Goal: Task Accomplishment & Management: Manage account settings

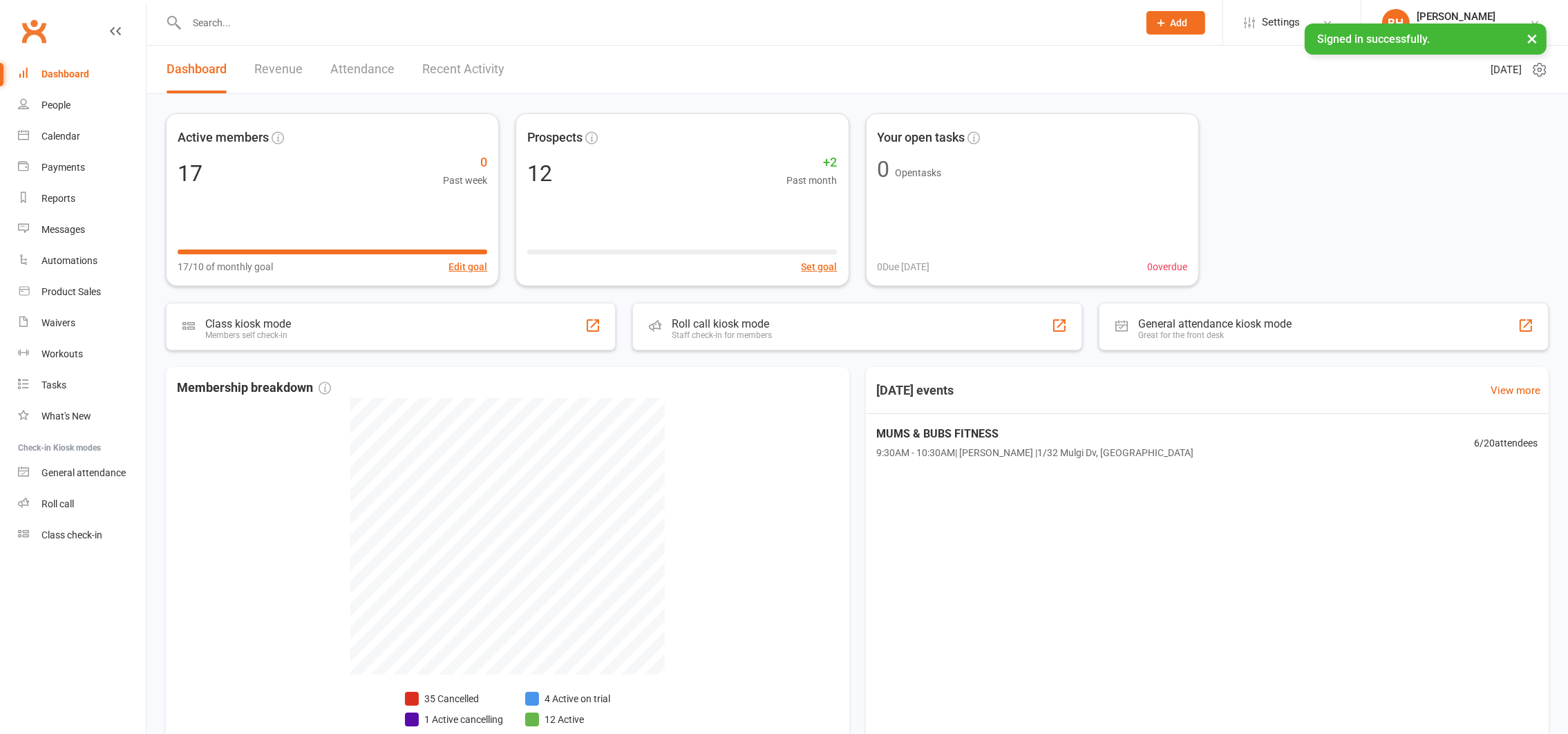
click at [274, 16] on input "text" at bounding box center [656, 23] width 947 height 19
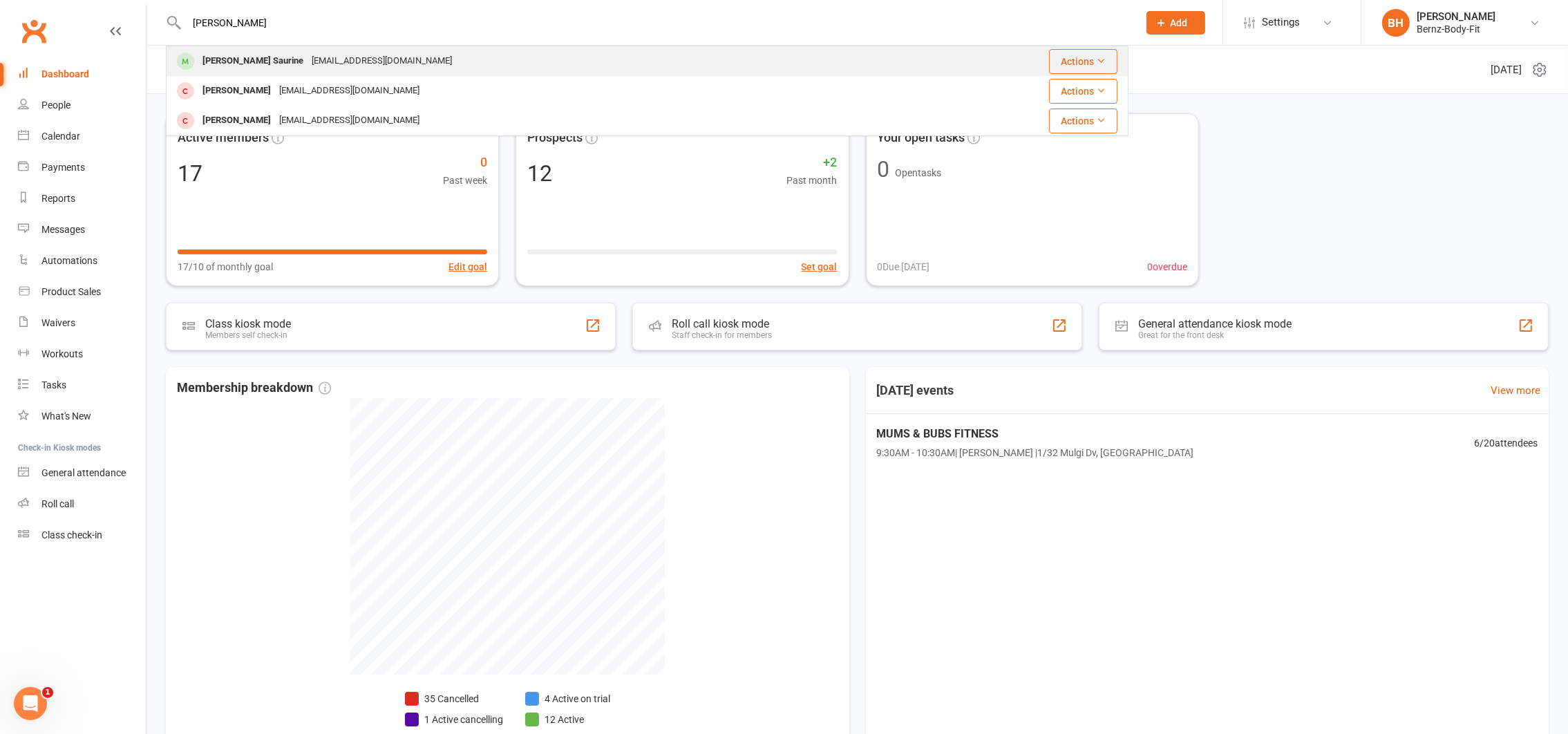
type input "[PERSON_NAME]"
click at [266, 54] on div "[PERSON_NAME] Saurine" at bounding box center [252, 61] width 109 height 20
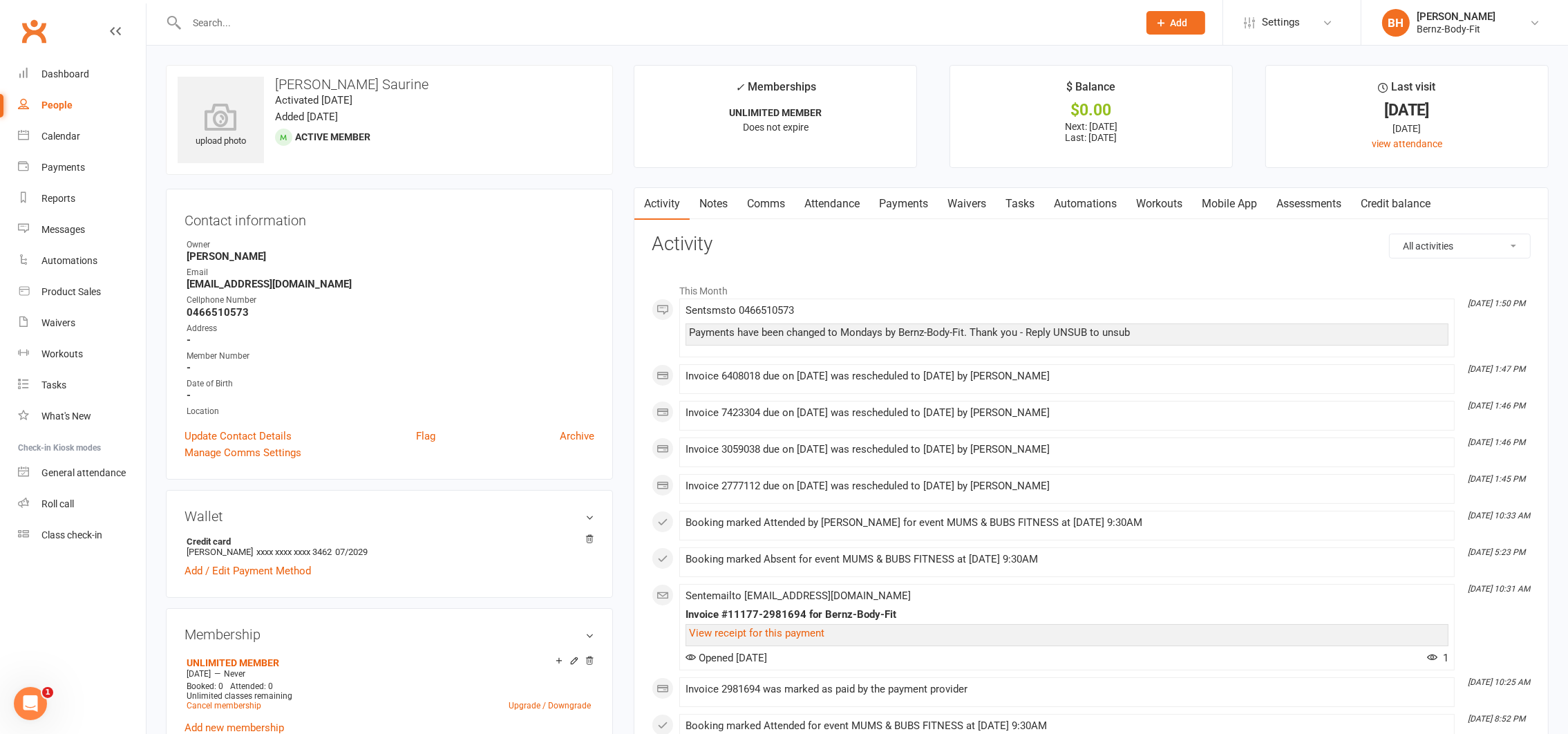
scroll to position [58, 0]
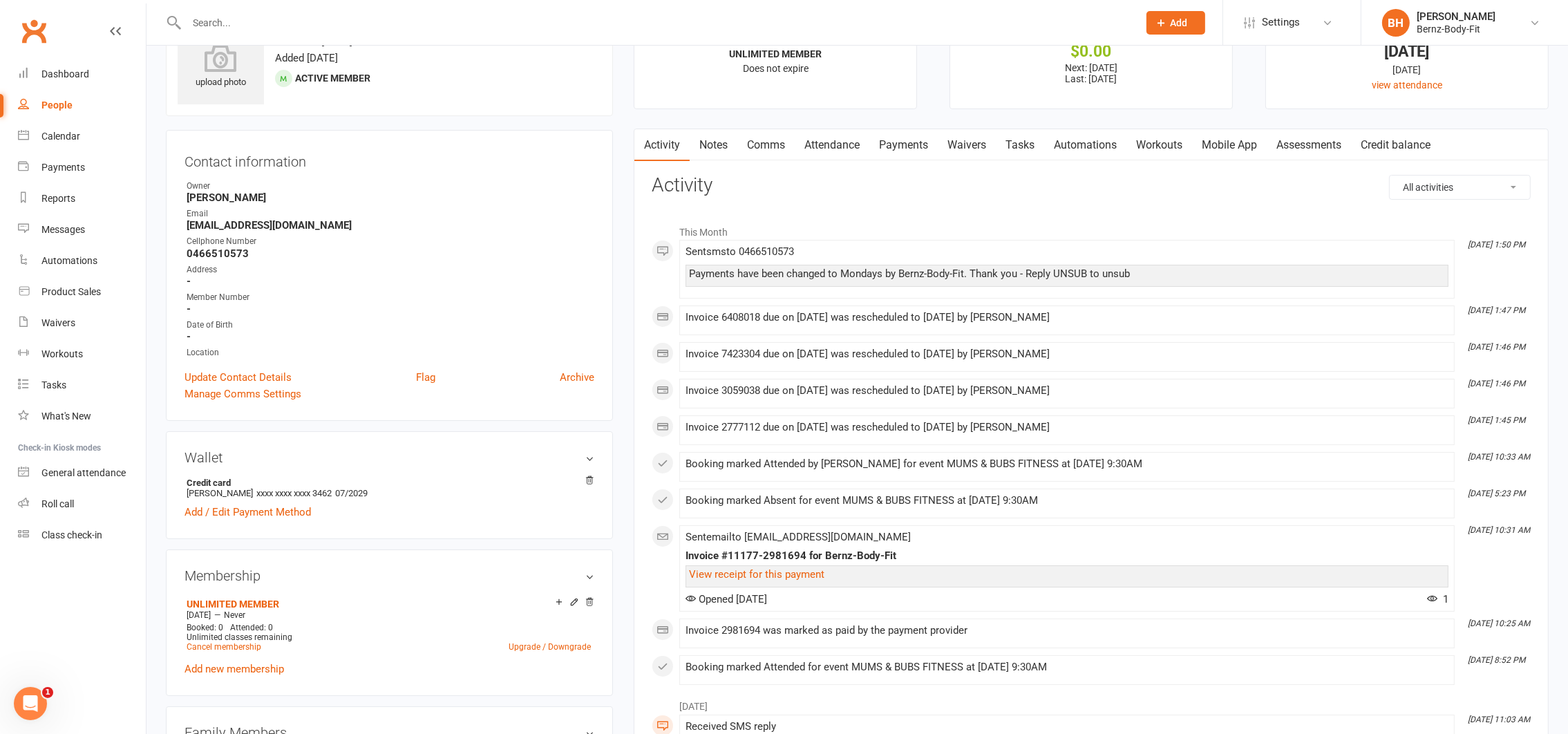
click at [898, 141] on link "Payments" at bounding box center [903, 146] width 69 height 32
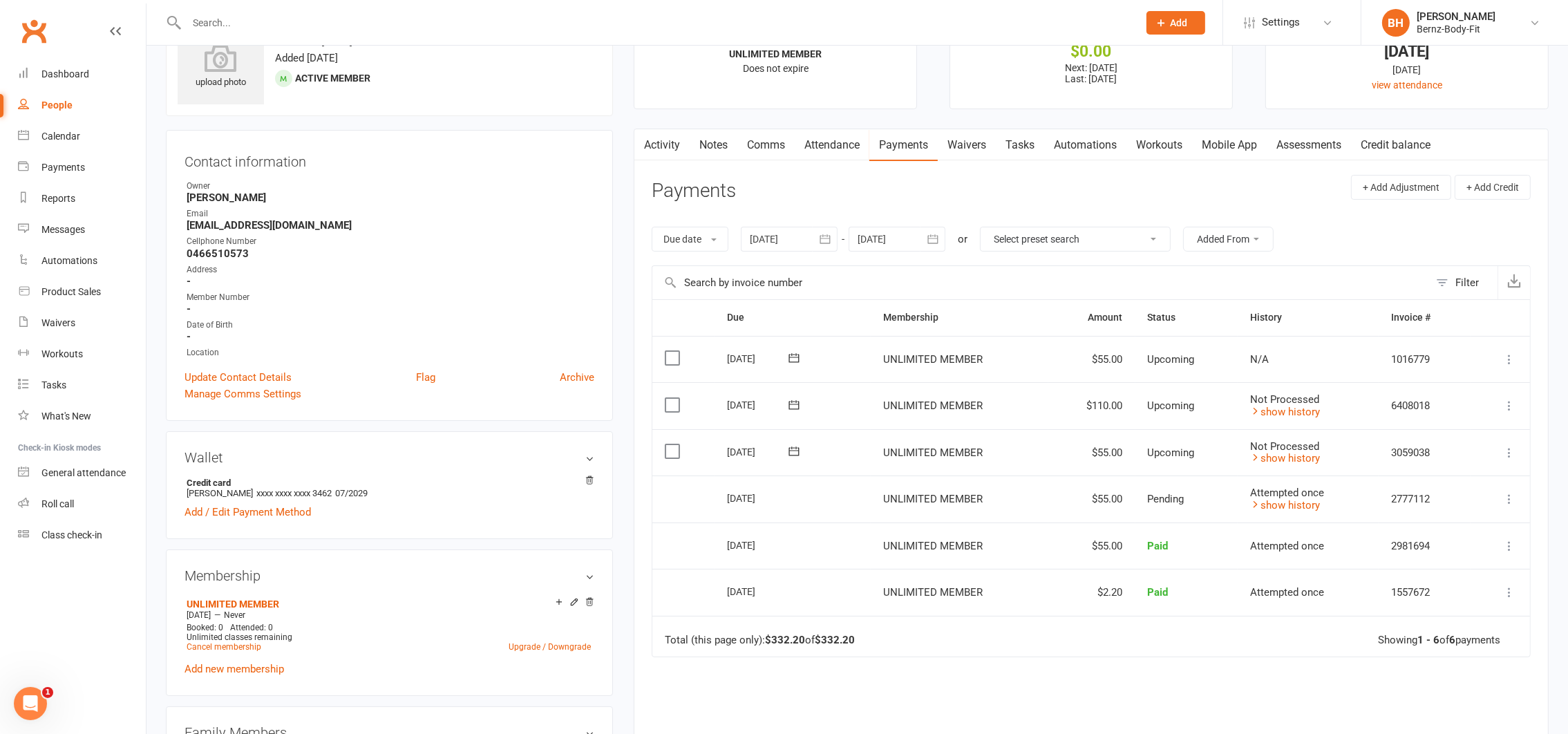
scroll to position [122, 0]
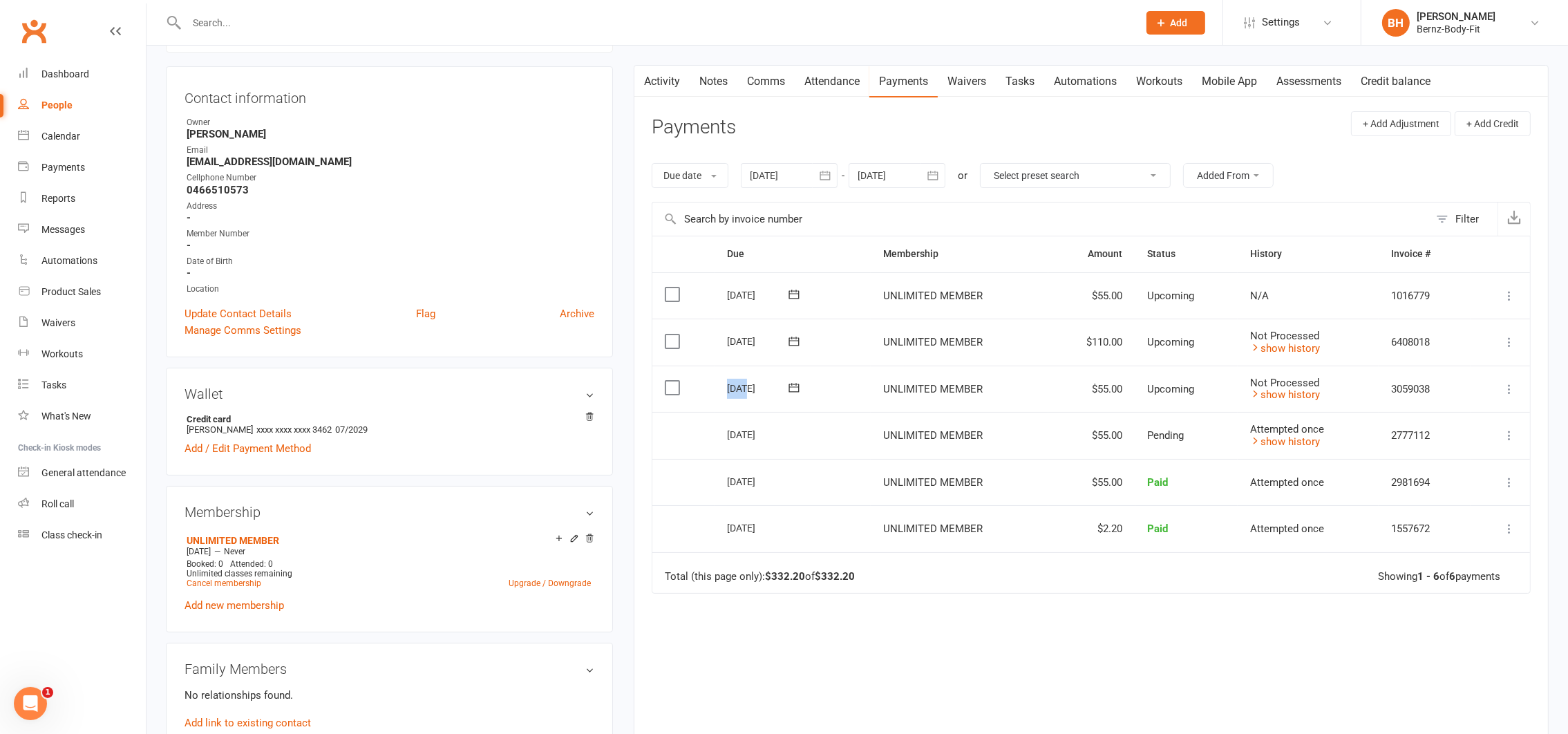
drag, startPoint x: 748, startPoint y: 384, endPoint x: 753, endPoint y: 367, distance: 17.7
click at [753, 367] on td "[DATE]" at bounding box center [792, 389] width 156 height 47
drag, startPoint x: 753, startPoint y: 367, endPoint x: 842, endPoint y: 400, distance: 94.9
click at [842, 400] on td "[DATE]" at bounding box center [792, 389] width 156 height 47
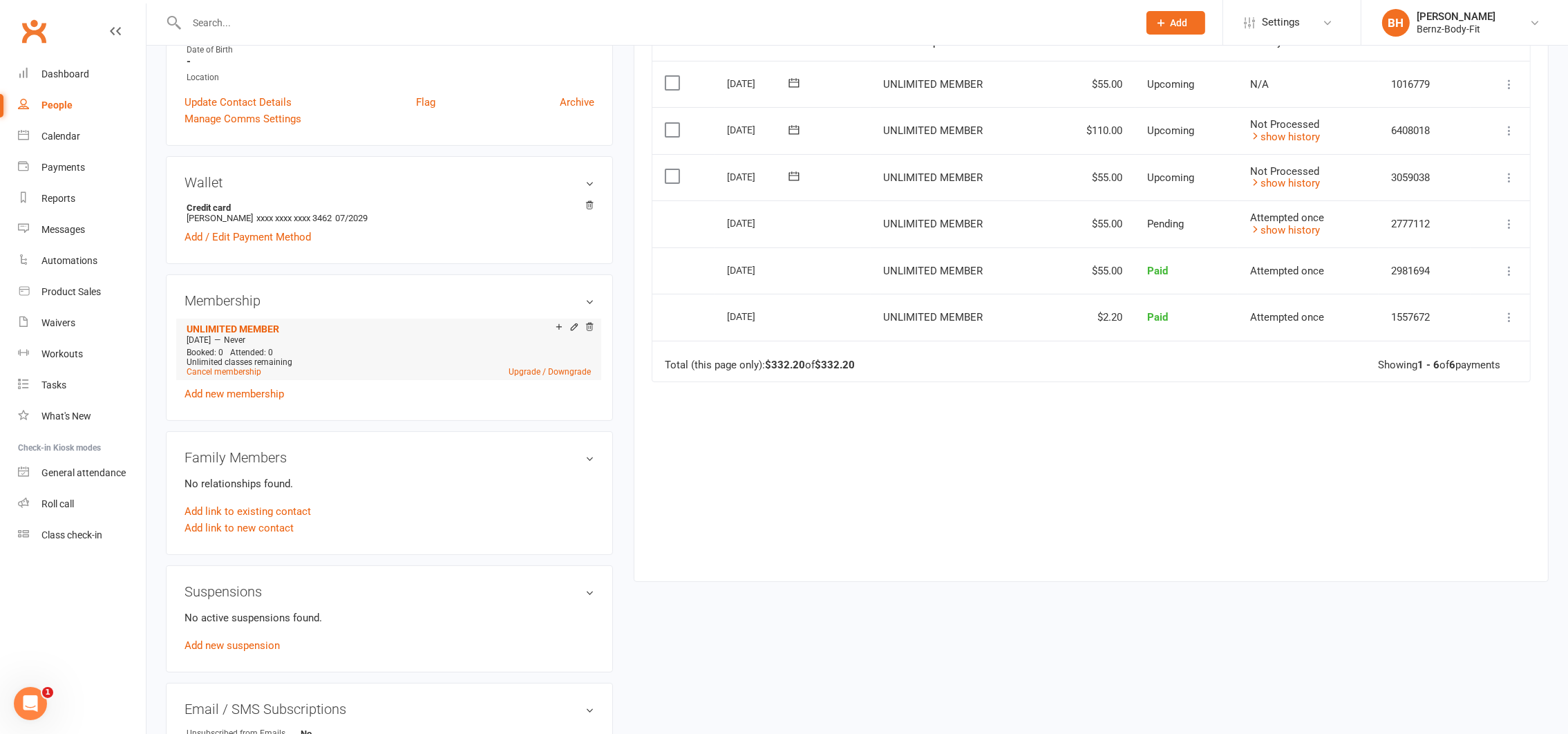
scroll to position [334, 0]
click at [261, 234] on link "Add / Edit Payment Method" at bounding box center [247, 236] width 126 height 17
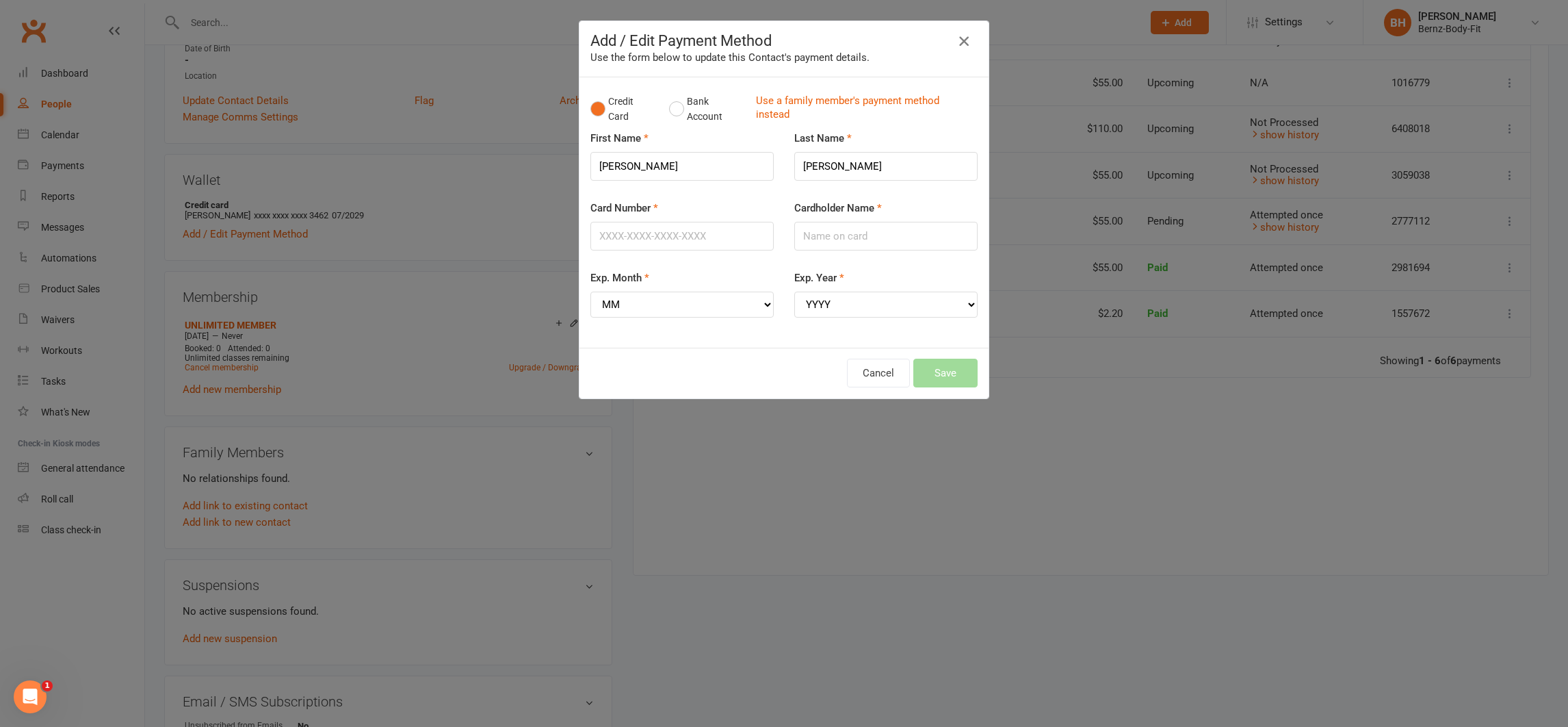
click at [955, 35] on icon "button" at bounding box center [964, 41] width 17 height 17
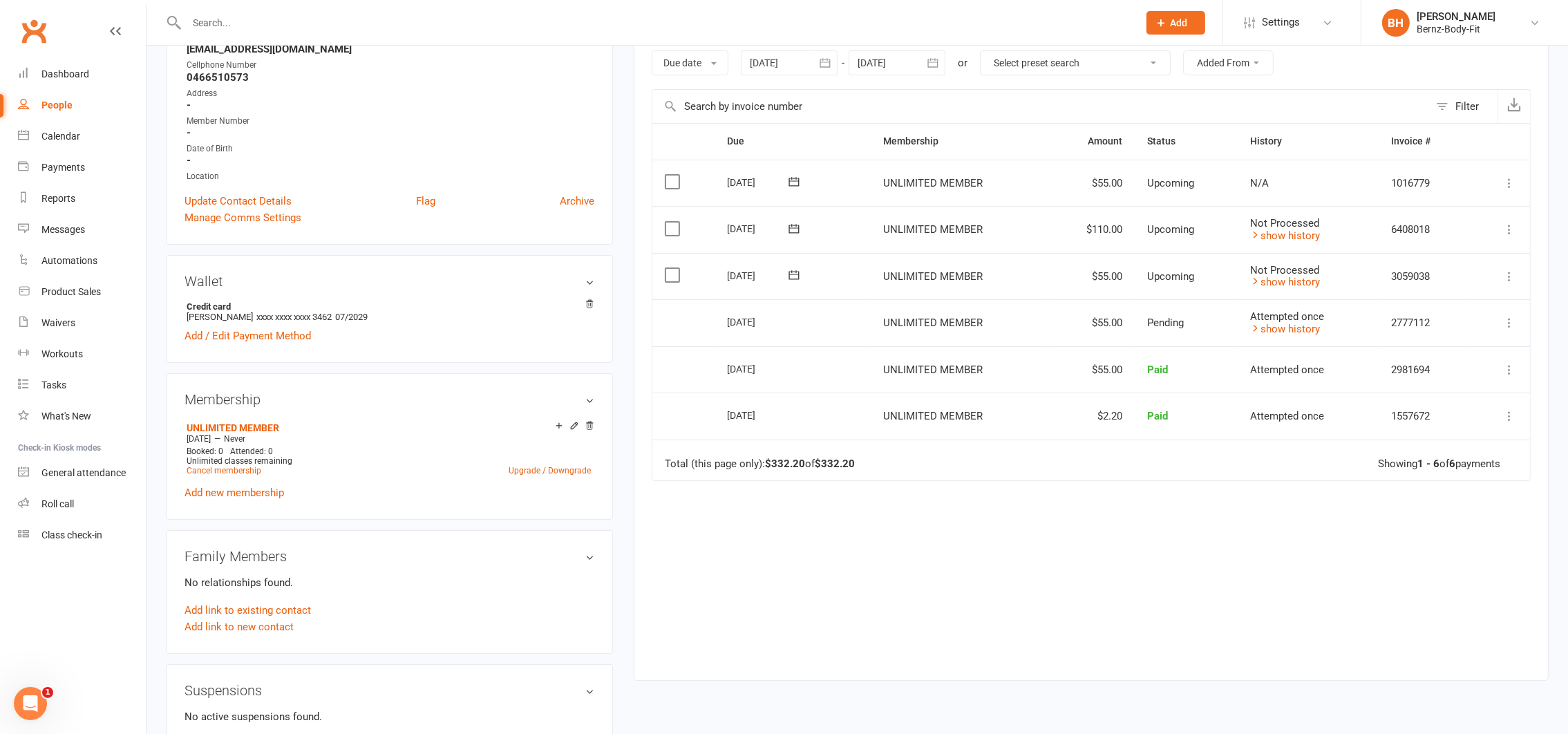
scroll to position [239, 0]
click at [1511, 269] on icon at bounding box center [1510, 273] width 14 height 14
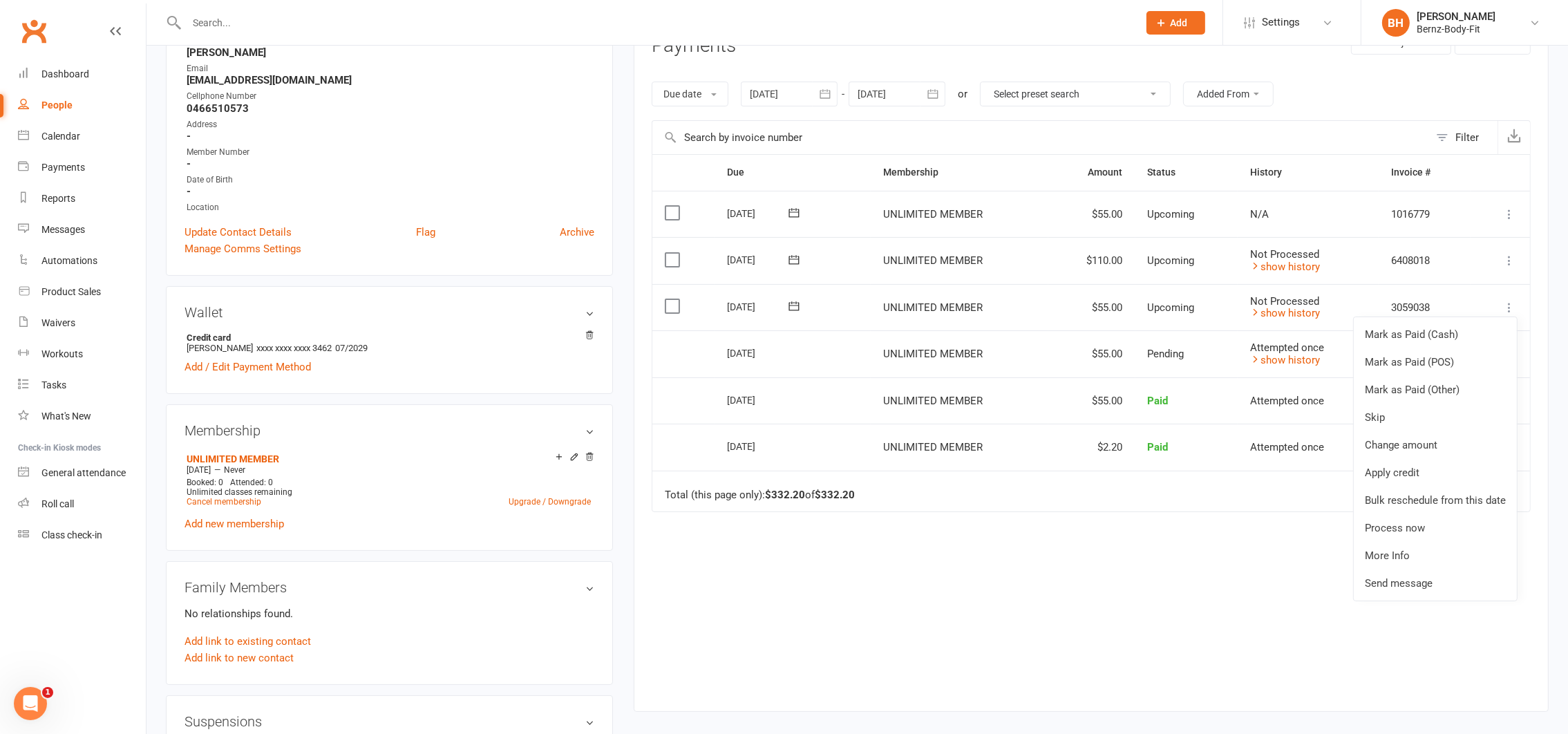
scroll to position [0, 0]
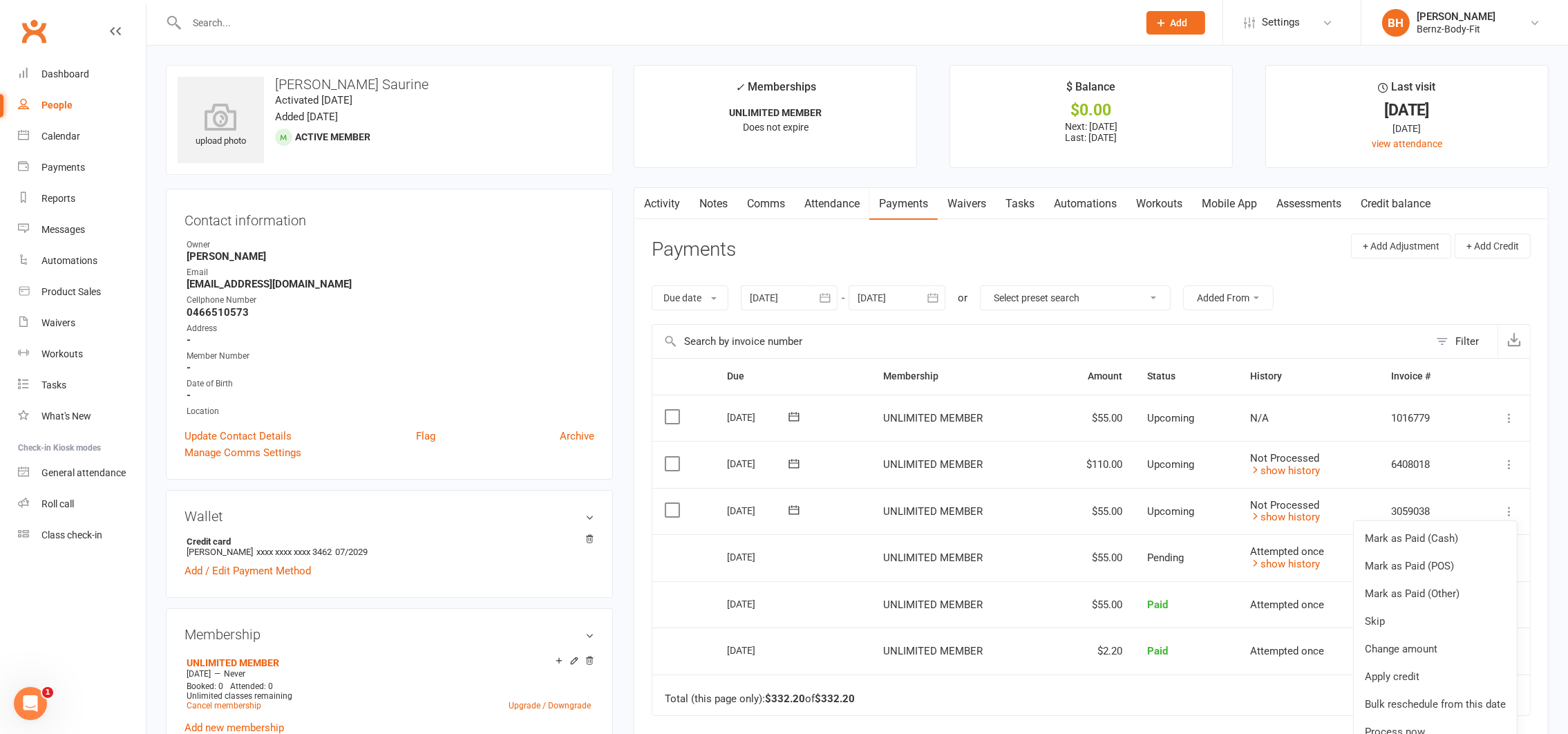
click at [913, 205] on link "Payments" at bounding box center [903, 204] width 69 height 32
click at [1511, 504] on button at bounding box center [1510, 511] width 17 height 17
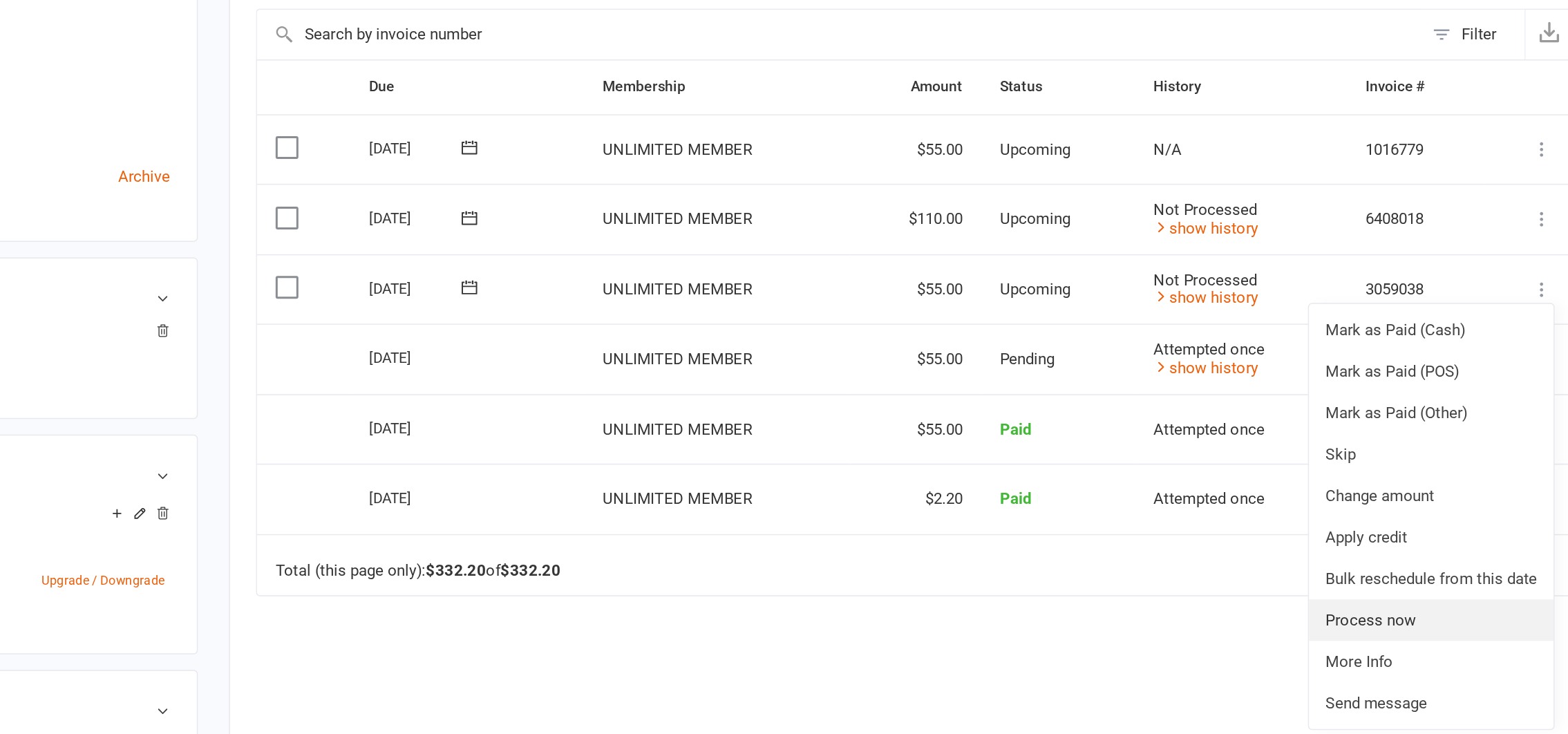
scroll to position [112, 0]
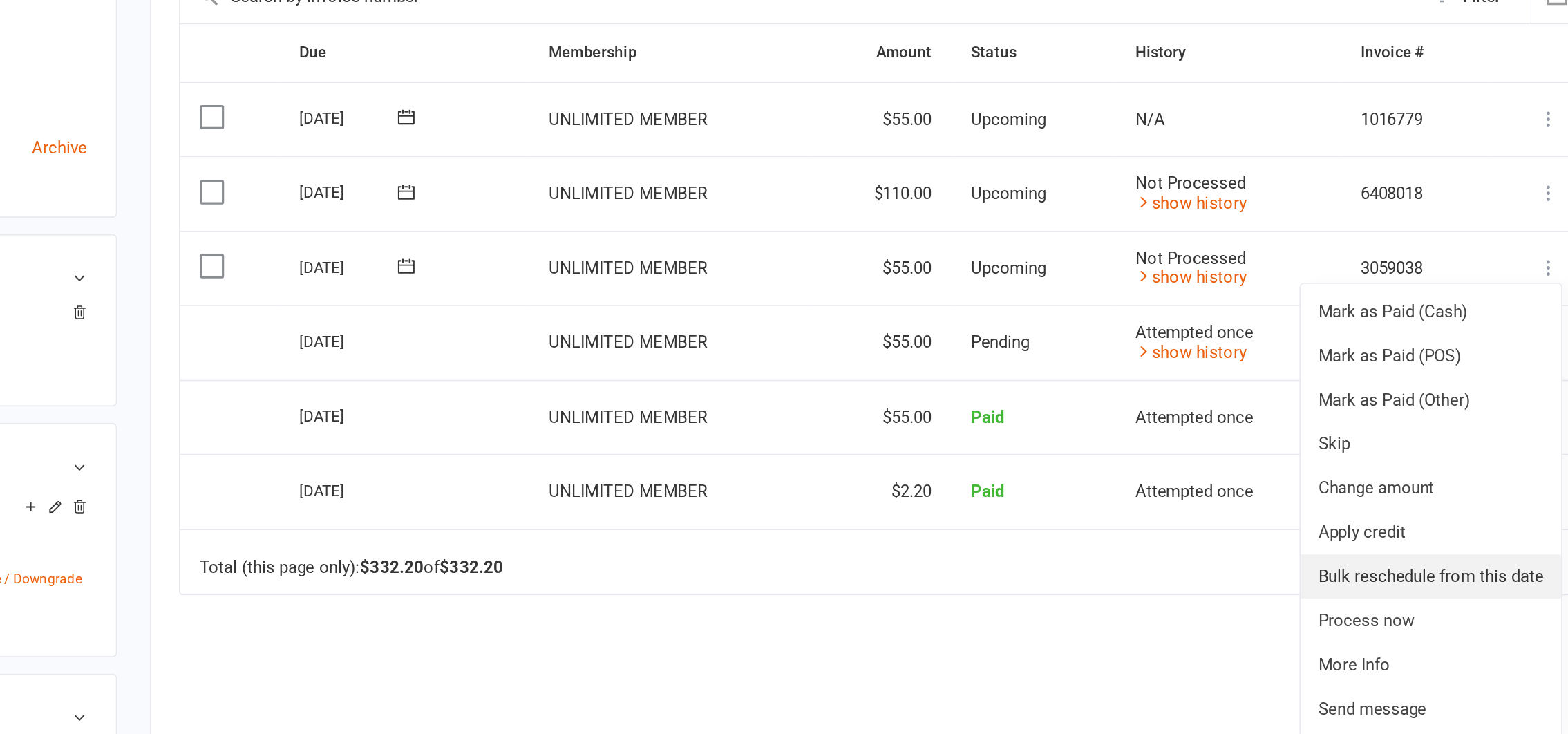
click at [1422, 593] on link "Bulk reschedule from this date" at bounding box center [1435, 592] width 163 height 28
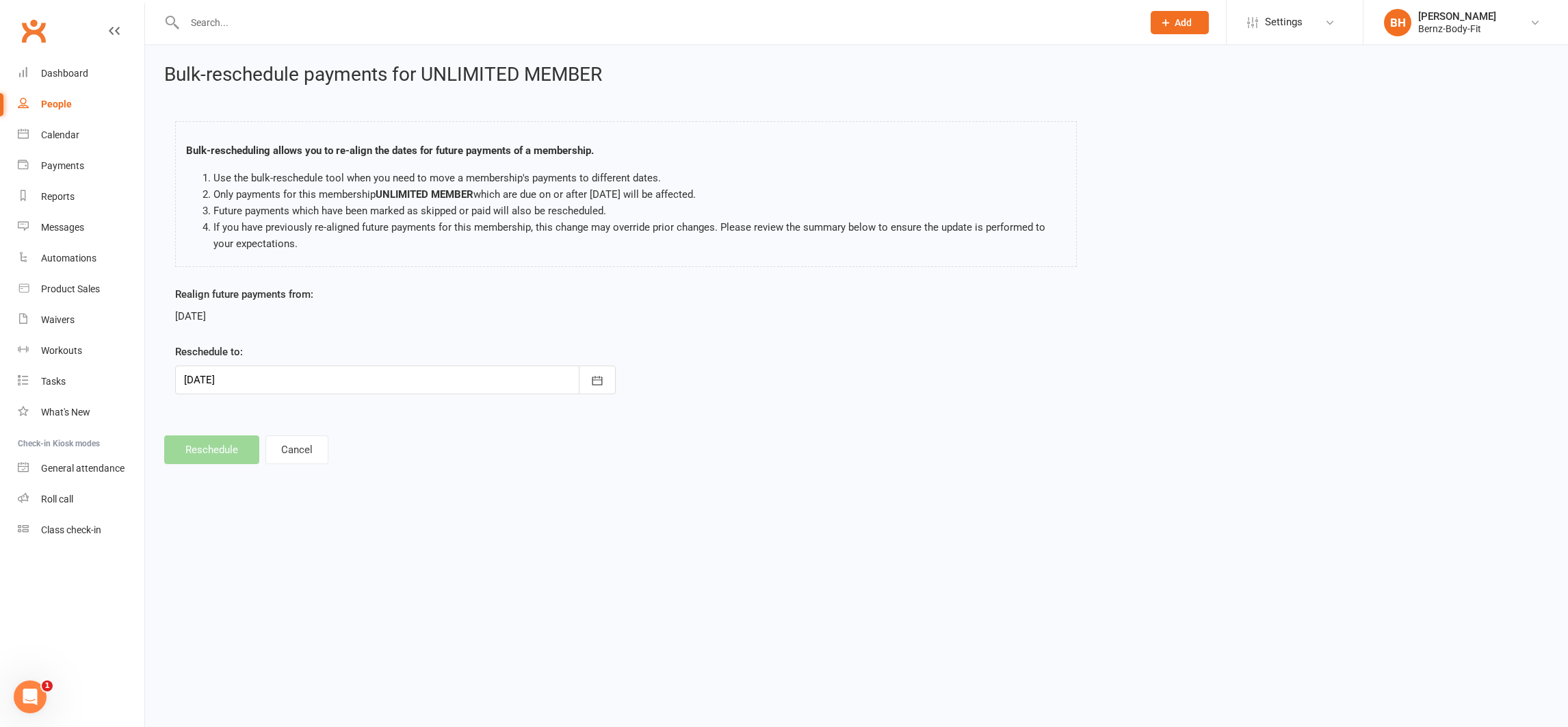
click at [340, 383] on div at bounding box center [396, 380] width 441 height 29
click at [289, 533] on button "21" at bounding box center [291, 544] width 28 height 24
type input "[DATE]"
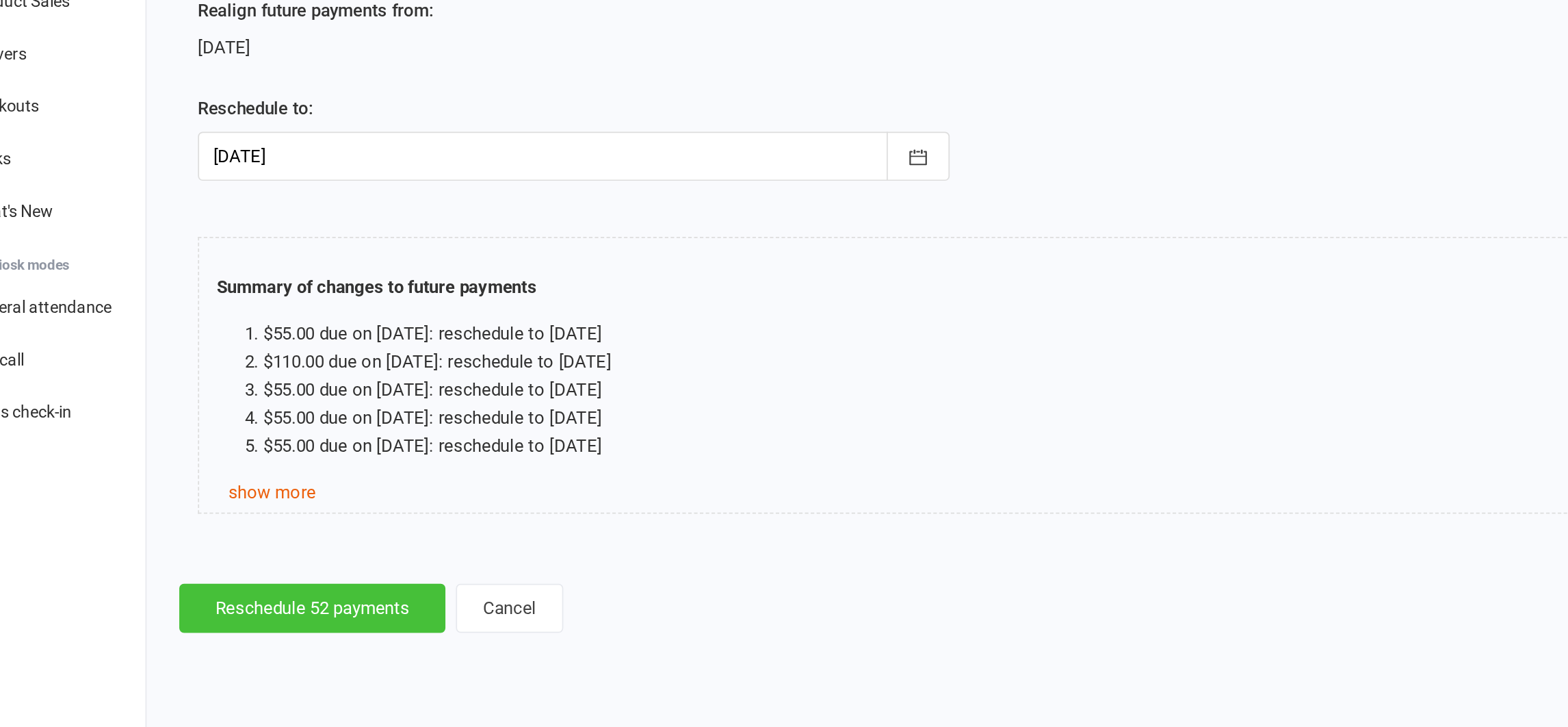
click at [240, 641] on button "Reschedule 52 payments" at bounding box center [242, 645] width 156 height 29
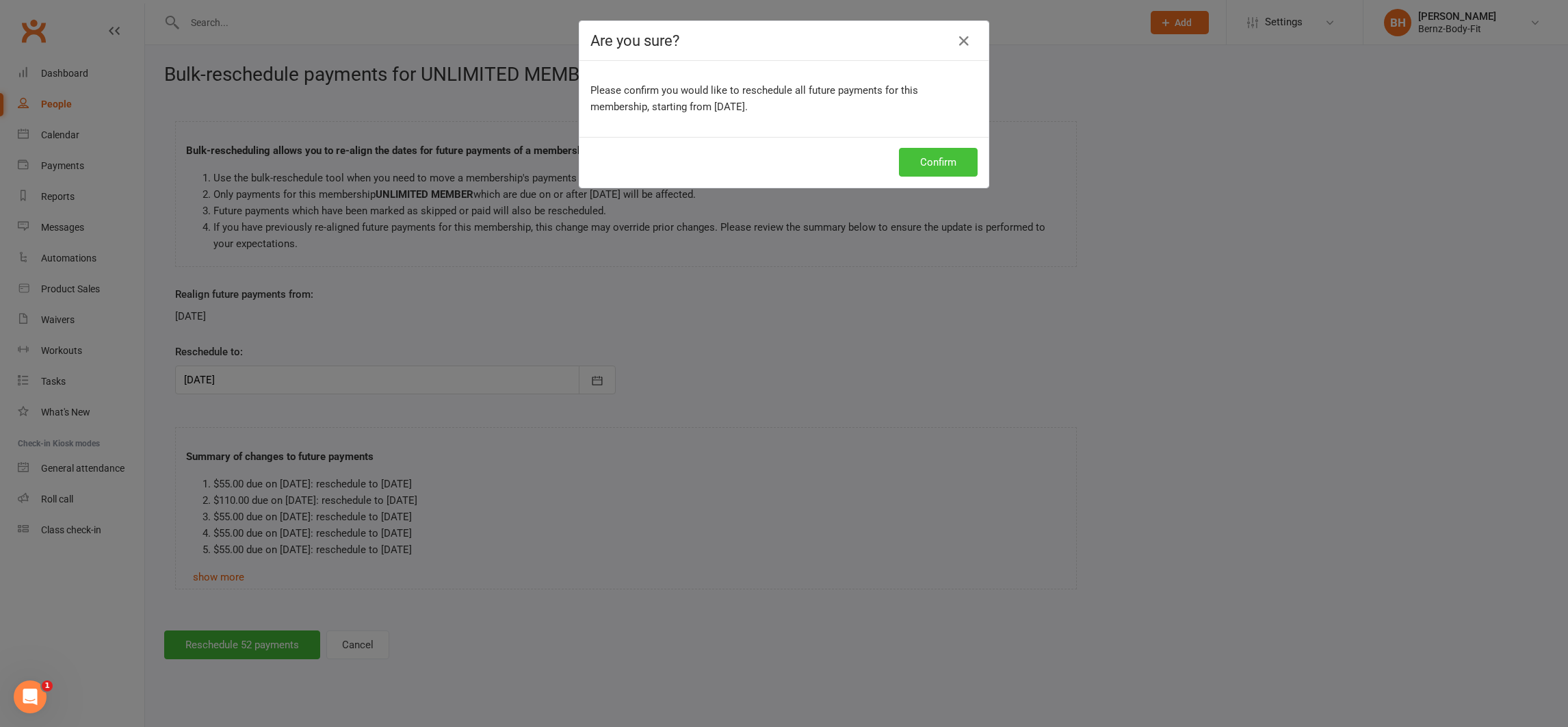
click at [929, 158] on button "Confirm" at bounding box center [939, 162] width 79 height 29
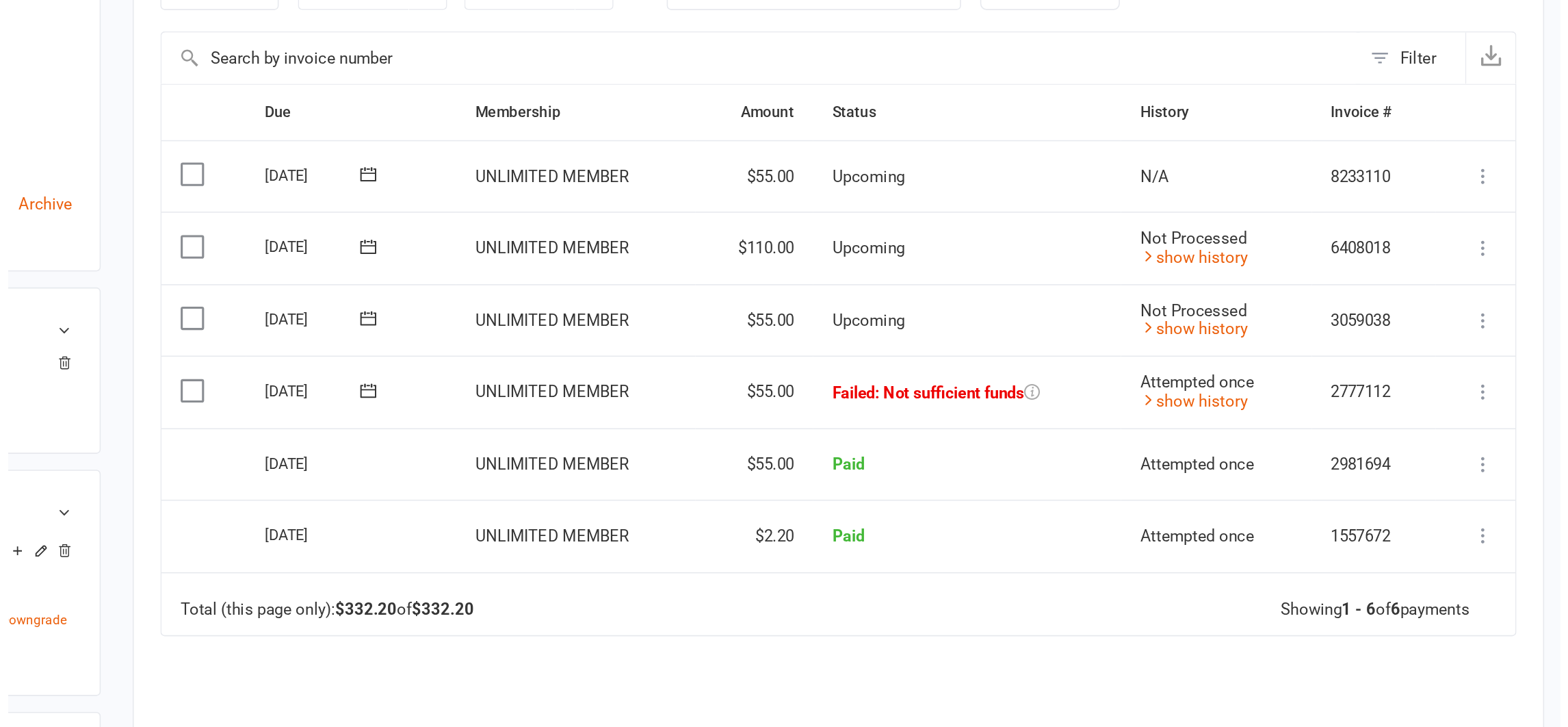
scroll to position [97, 0]
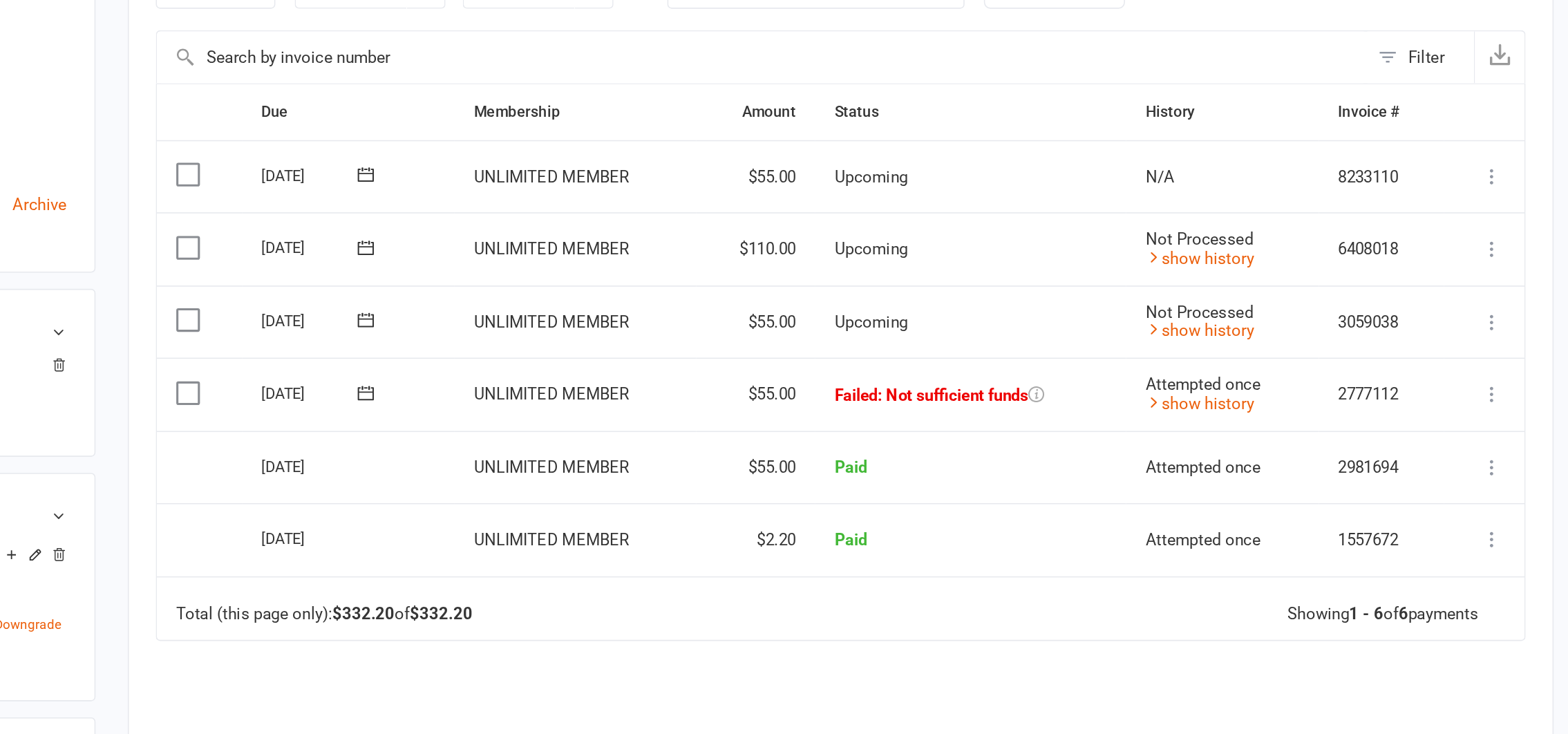
click at [1509, 364] on icon at bounding box center [1510, 366] width 14 height 14
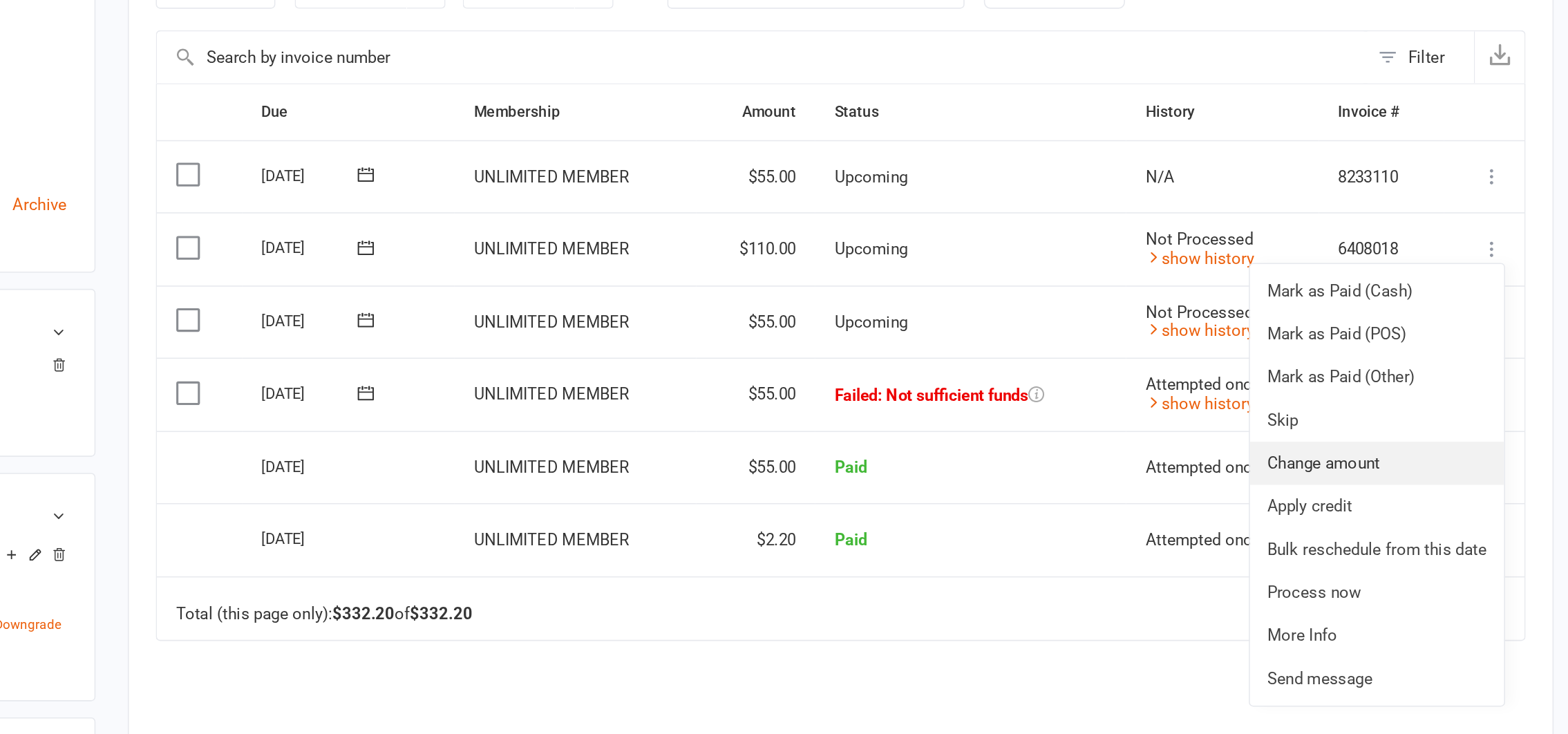
click at [1456, 511] on link "Change amount" at bounding box center [1435, 504] width 163 height 28
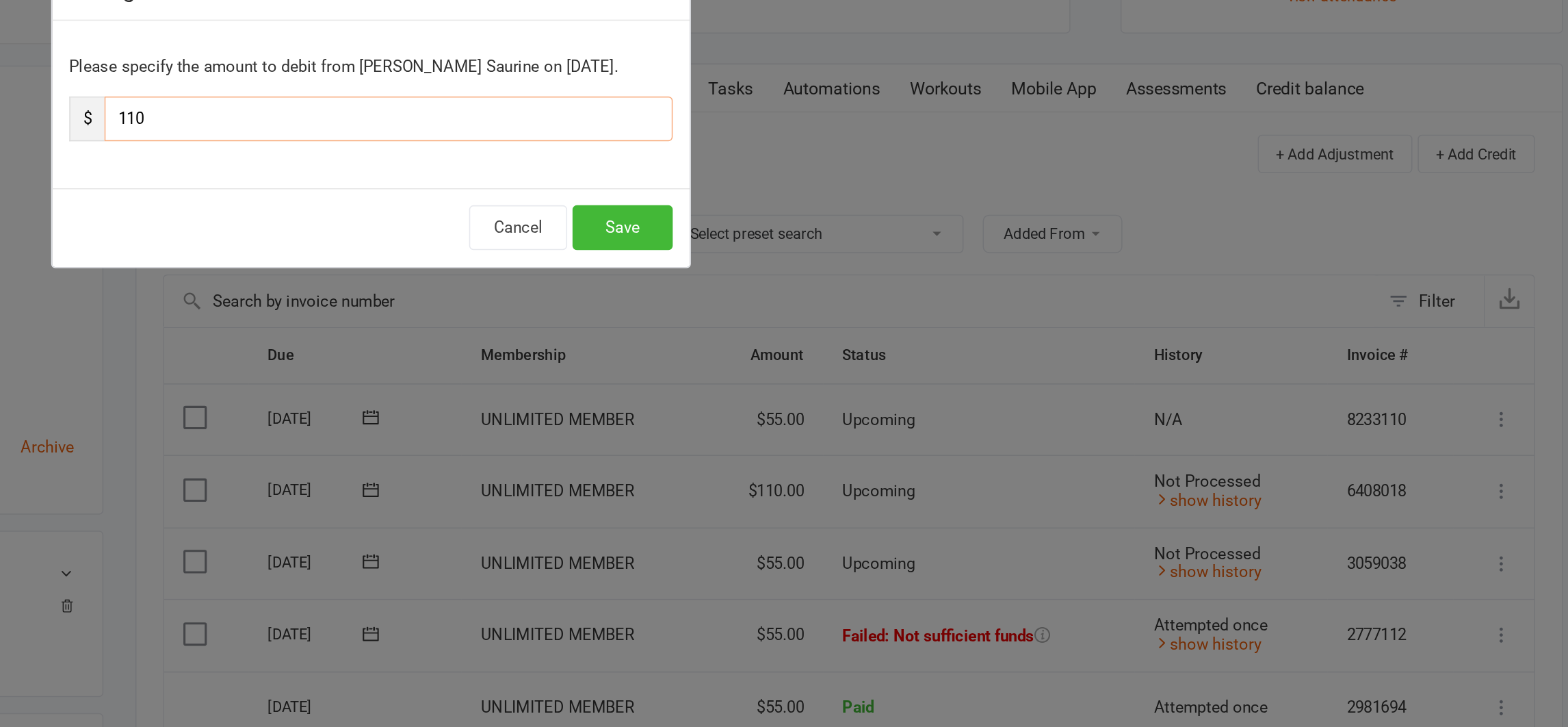
click at [648, 120] on input "110" at bounding box center [794, 124] width 365 height 29
type input "1"
type input "55"
click at [953, 195] on button "Save" at bounding box center [945, 194] width 65 height 29
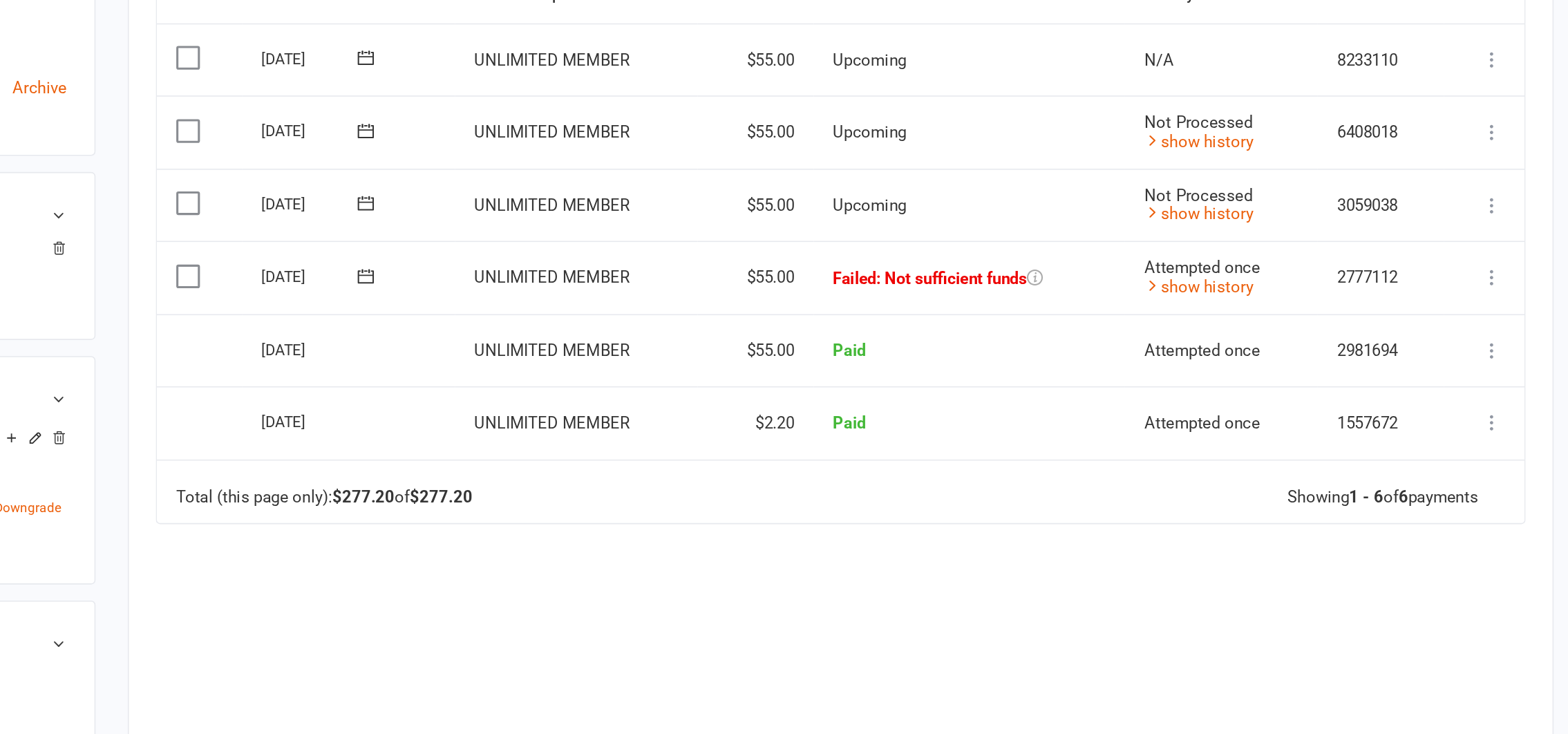
scroll to position [122, 0]
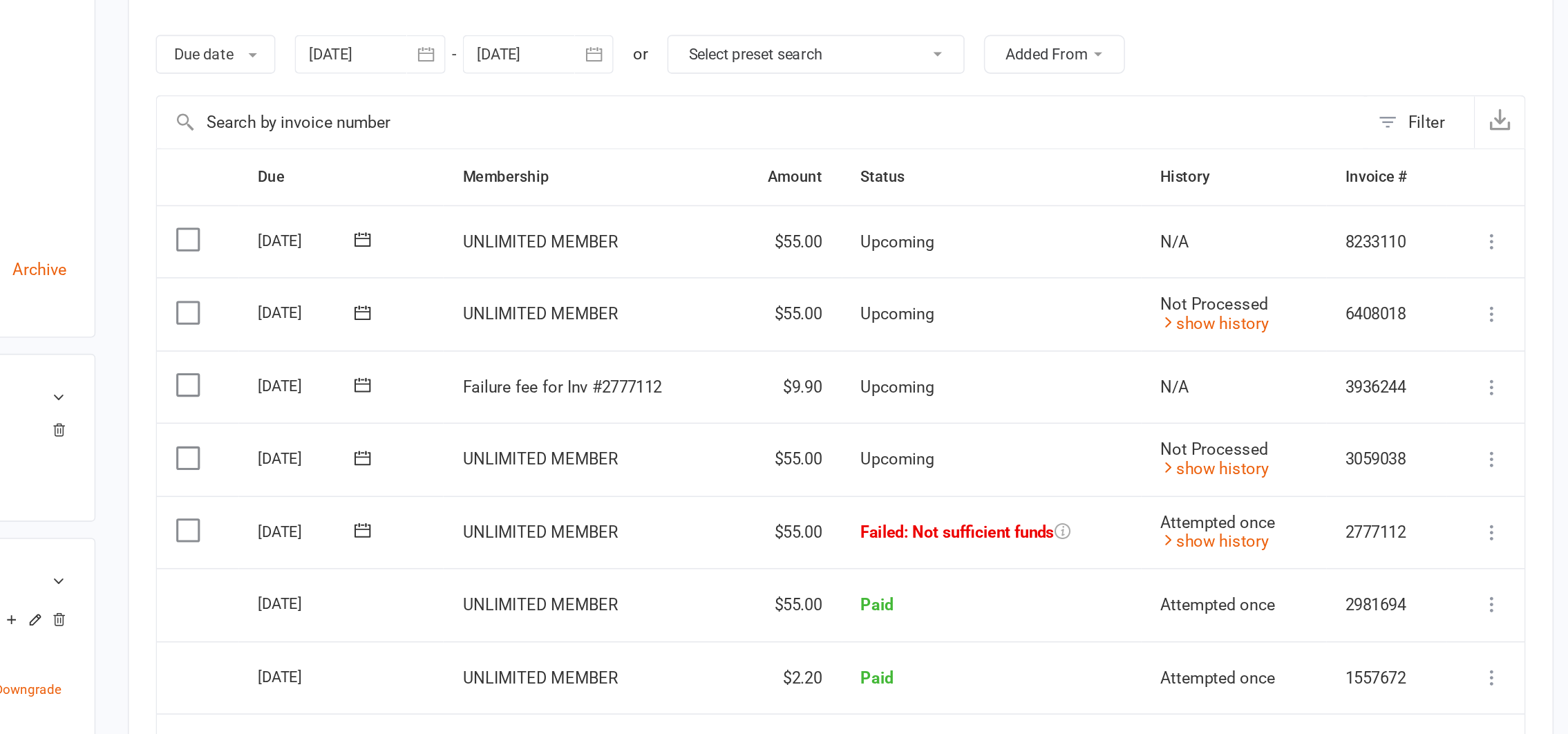
click at [1505, 512] on icon at bounding box center [1510, 511] width 14 height 14
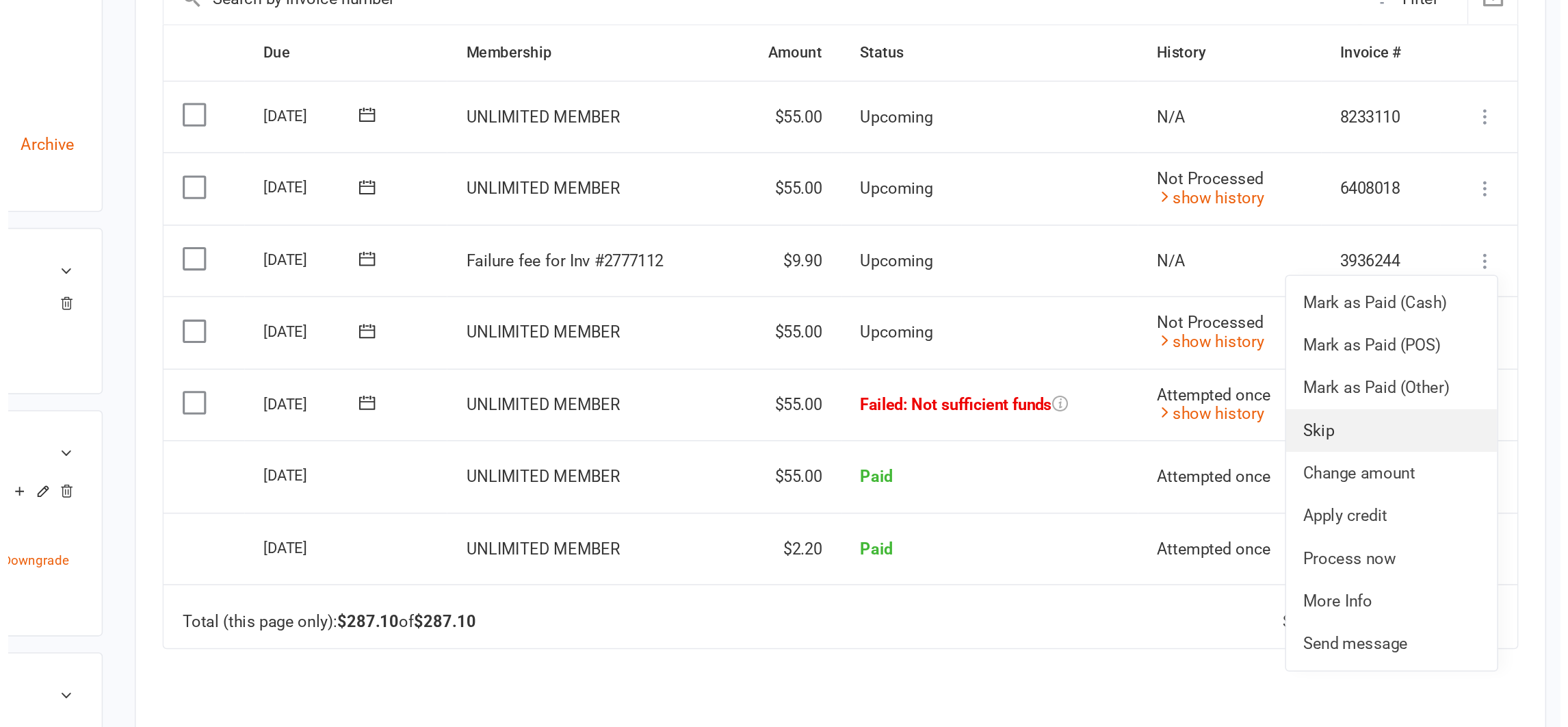
scroll to position [80, 0]
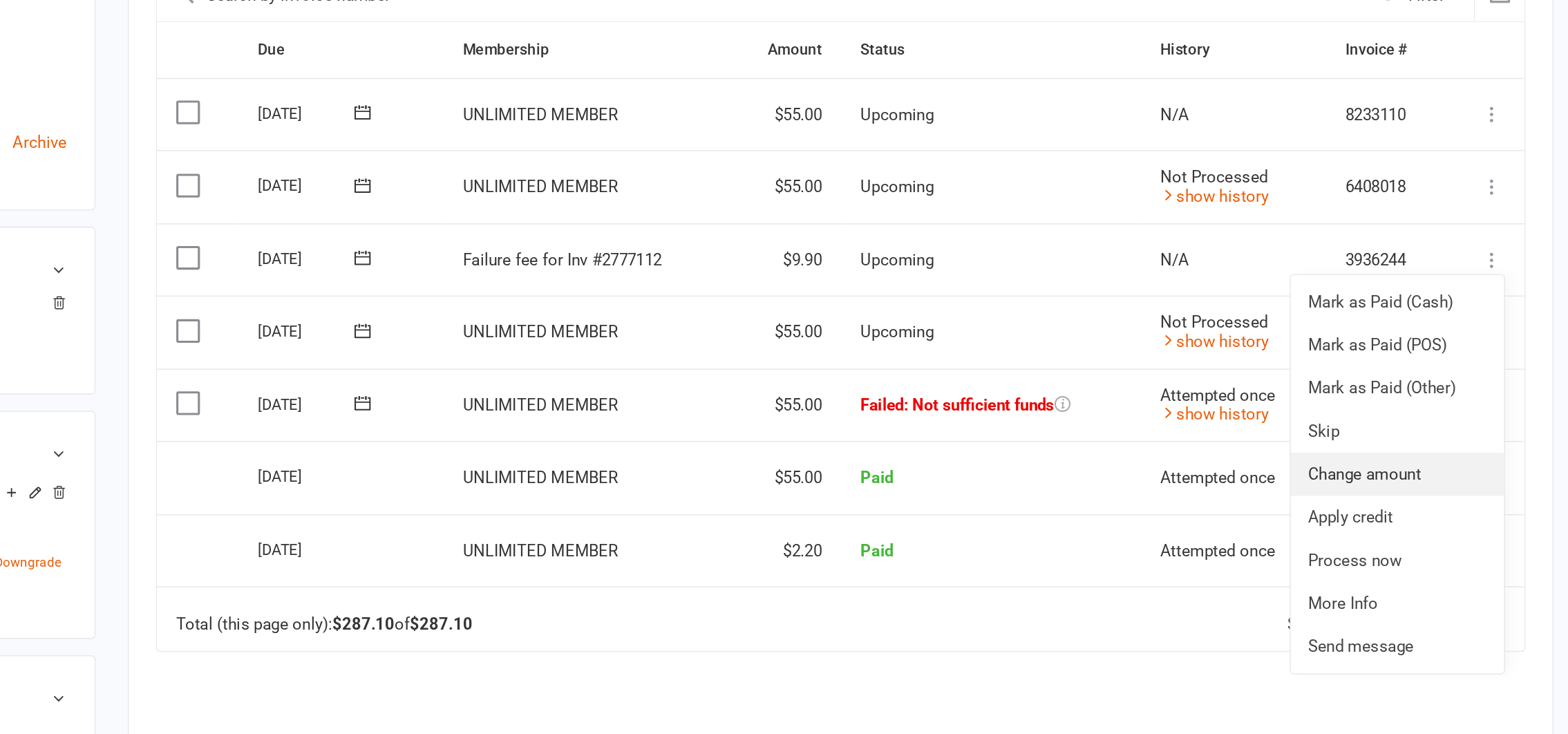
click at [1454, 559] on link "Change amount" at bounding box center [1449, 567] width 137 height 28
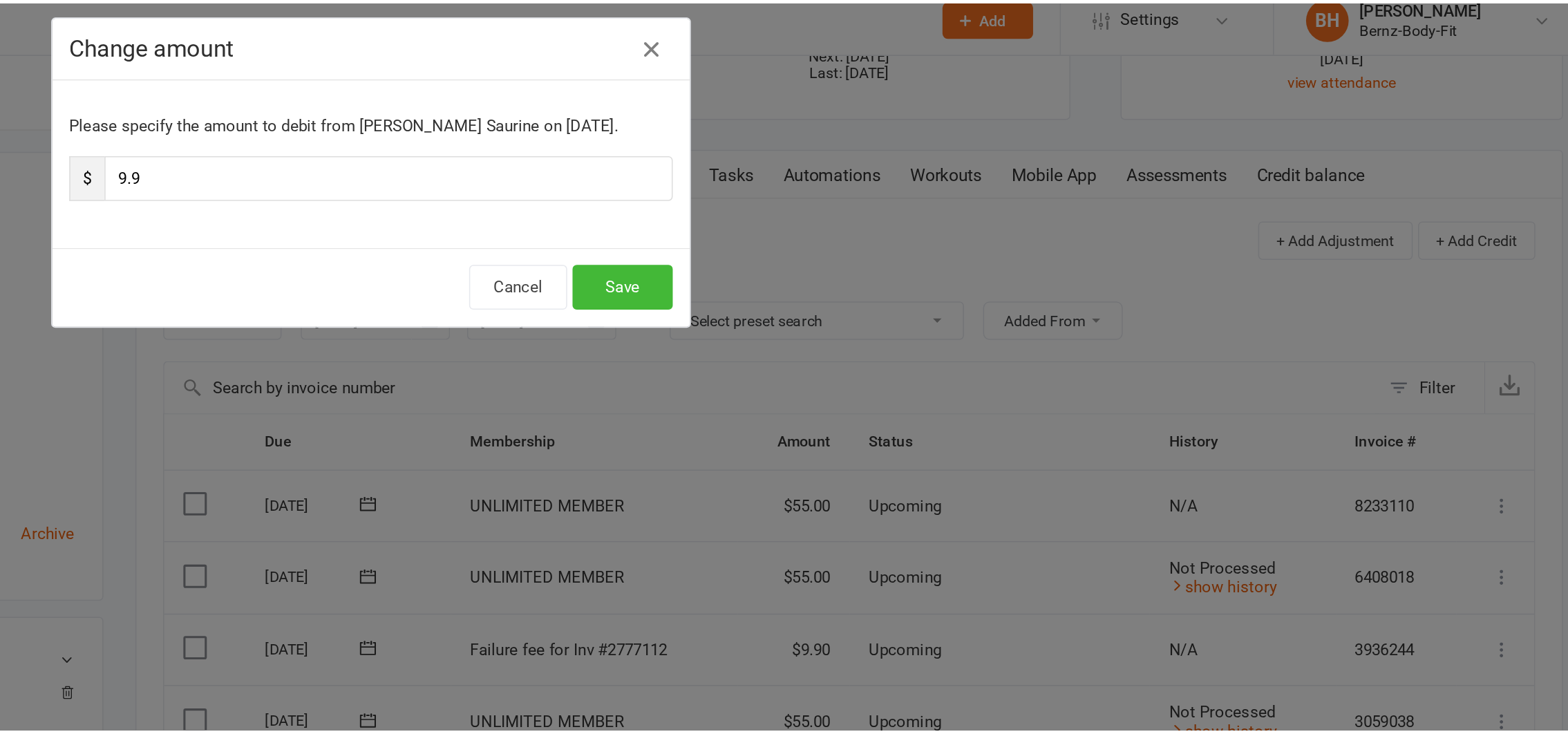
scroll to position [81, 0]
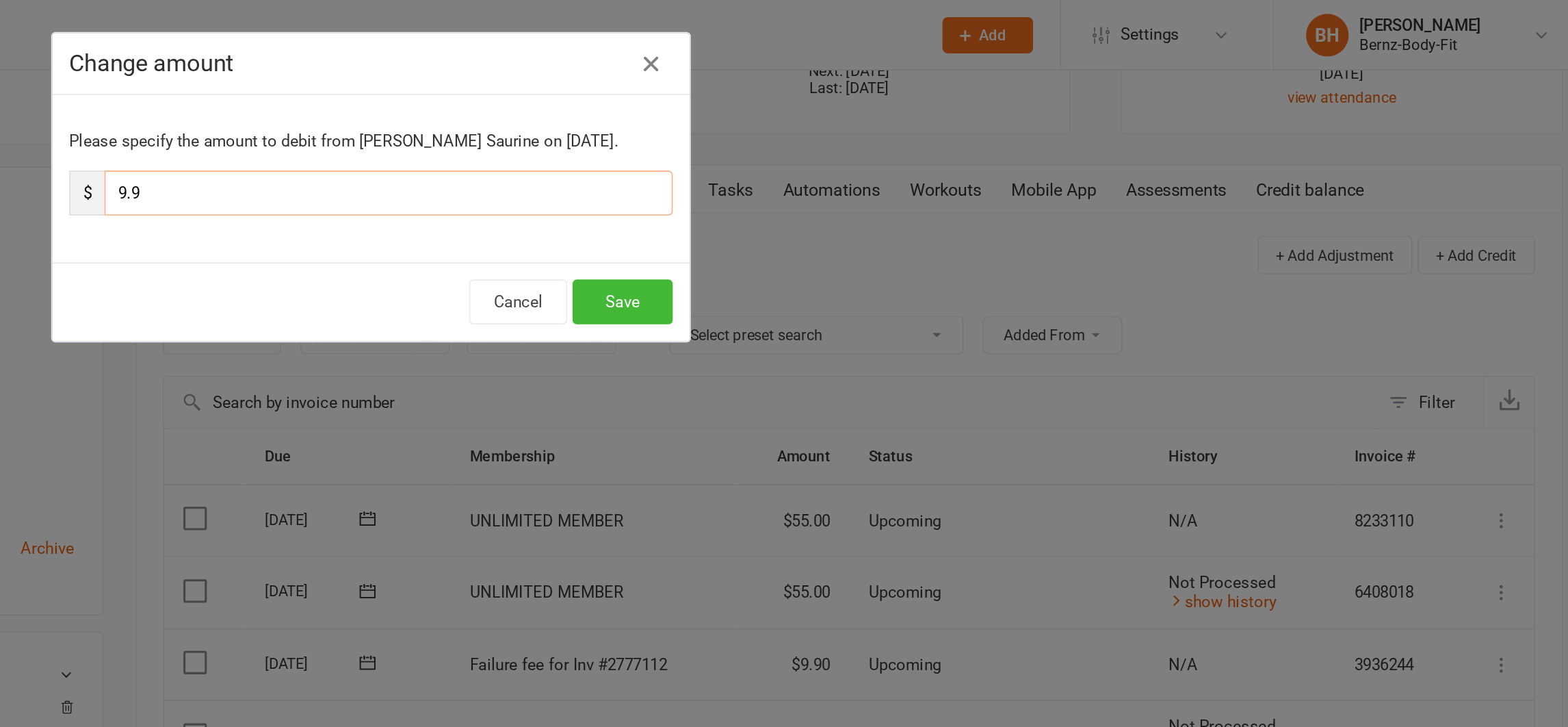
click at [629, 119] on input "9.9" at bounding box center [794, 124] width 365 height 29
type input "9"
type input "1.00"
click at [938, 190] on button "Save" at bounding box center [945, 194] width 65 height 29
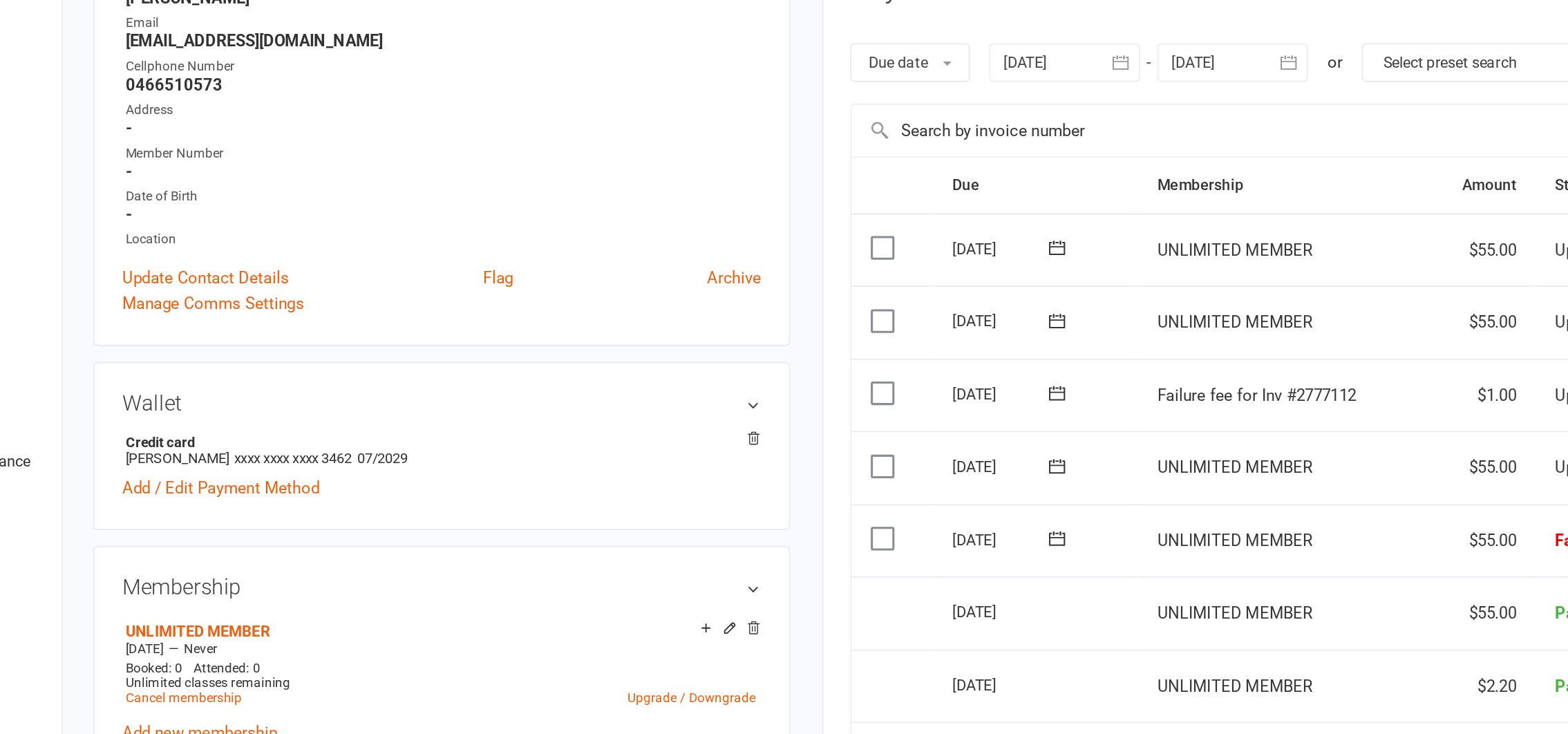
scroll to position [0, 0]
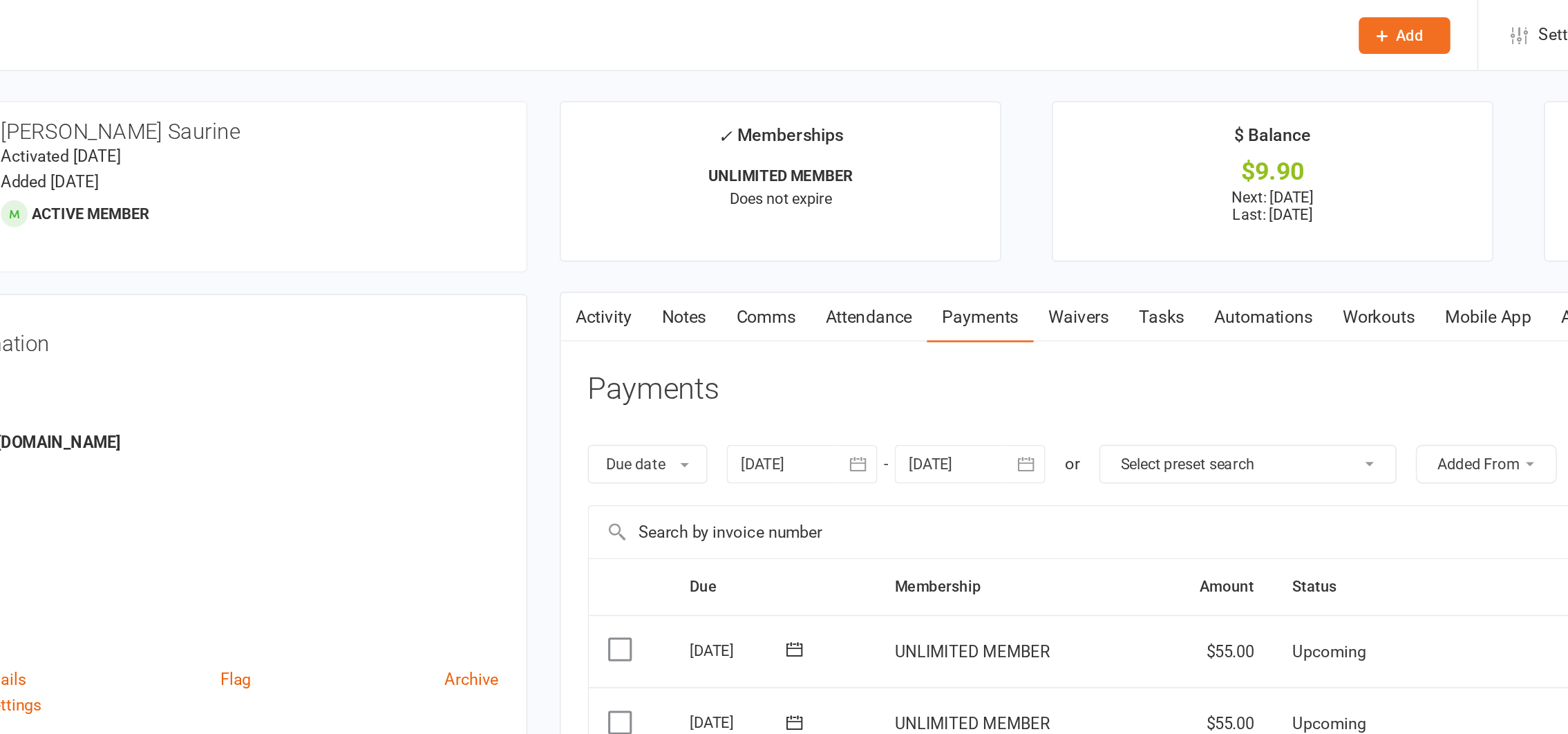
click at [713, 201] on link "Notes" at bounding box center [714, 204] width 47 height 32
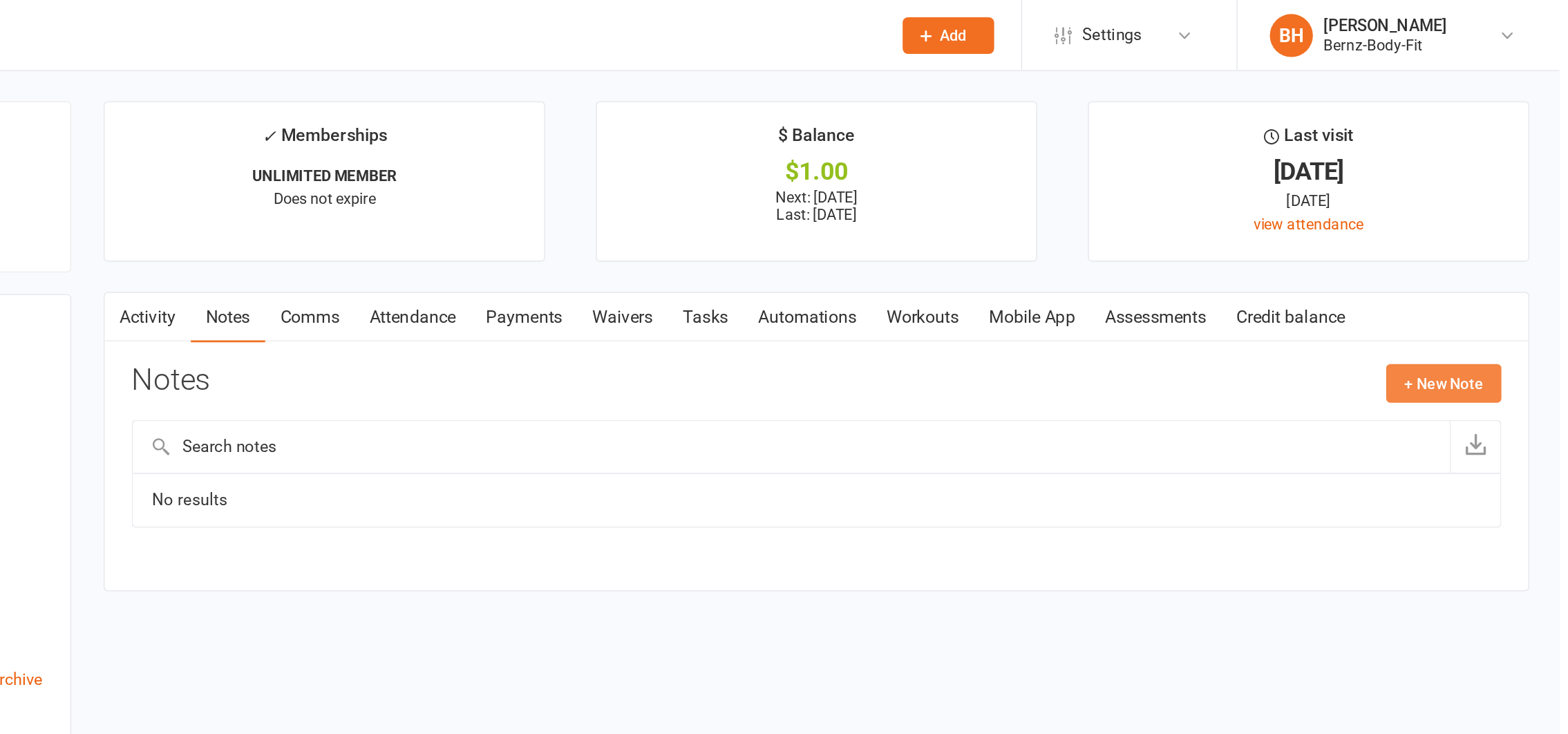
click at [1492, 249] on button "+ New Note" at bounding box center [1493, 246] width 74 height 25
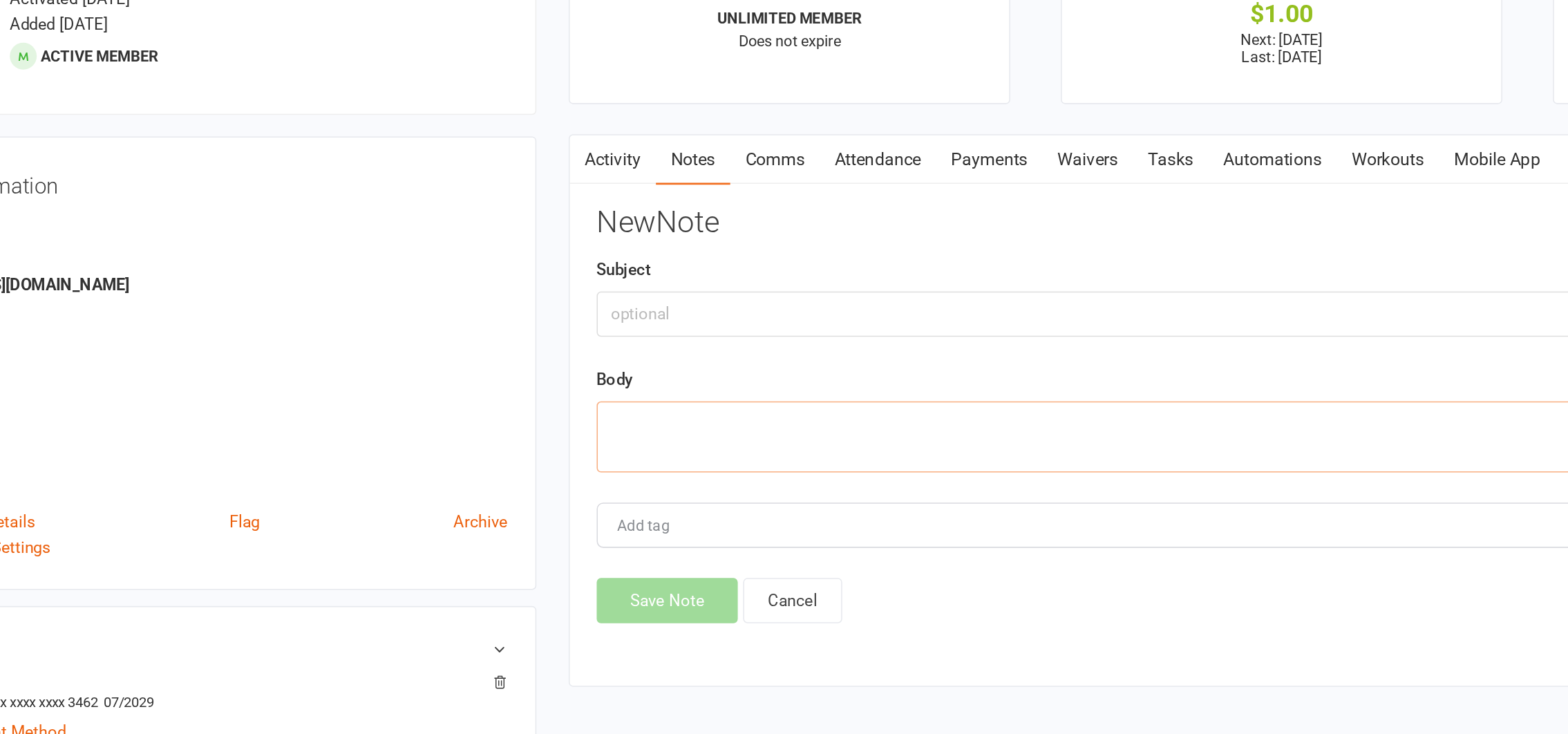
click at [693, 384] on textarea at bounding box center [1091, 382] width 879 height 46
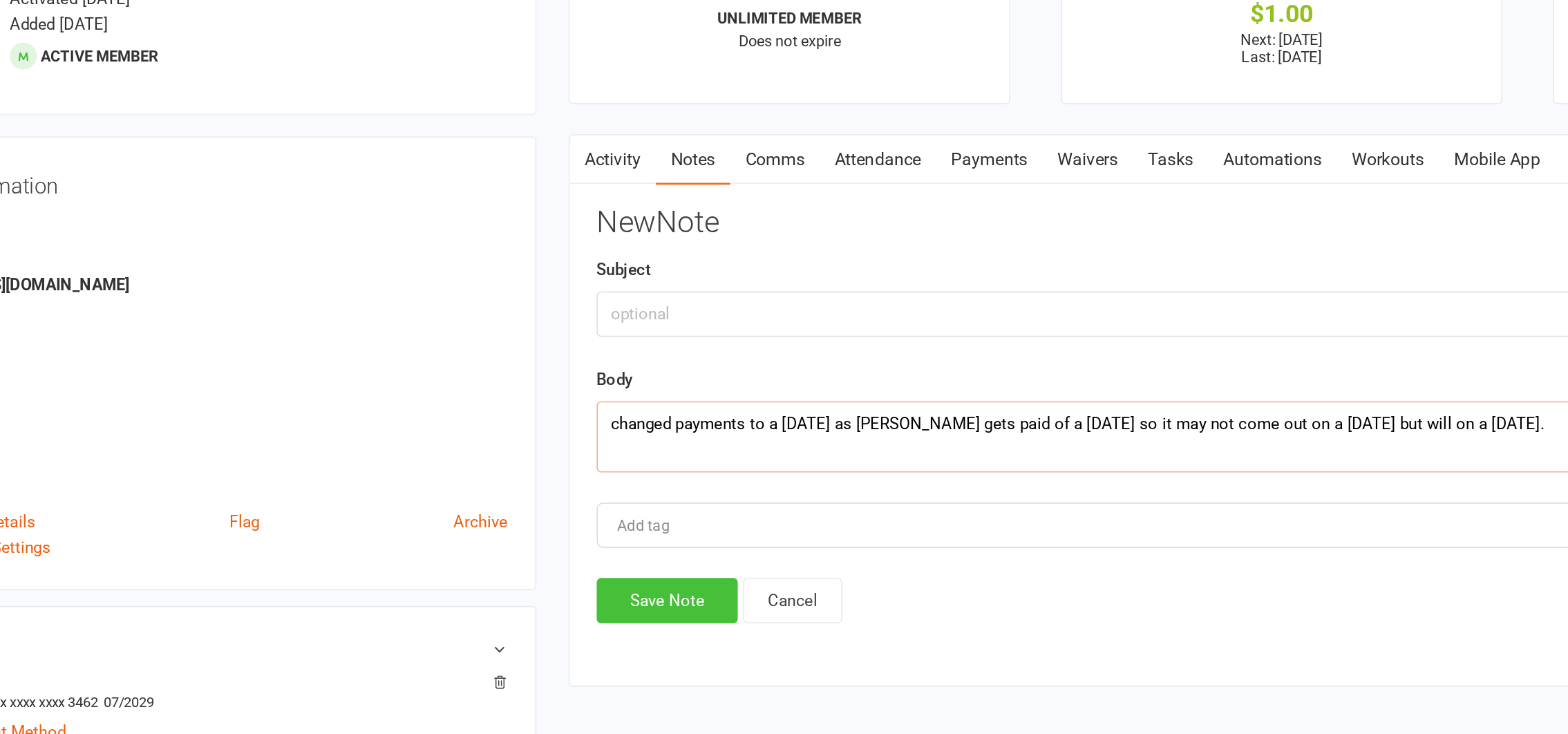
type textarea "changed payments to a Tuesday as Casey gets paid of a Monday so it may not come…"
click at [704, 493] on button "Save Note" at bounding box center [697, 487] width 91 height 29
